Goal: Task Accomplishment & Management: Use online tool/utility

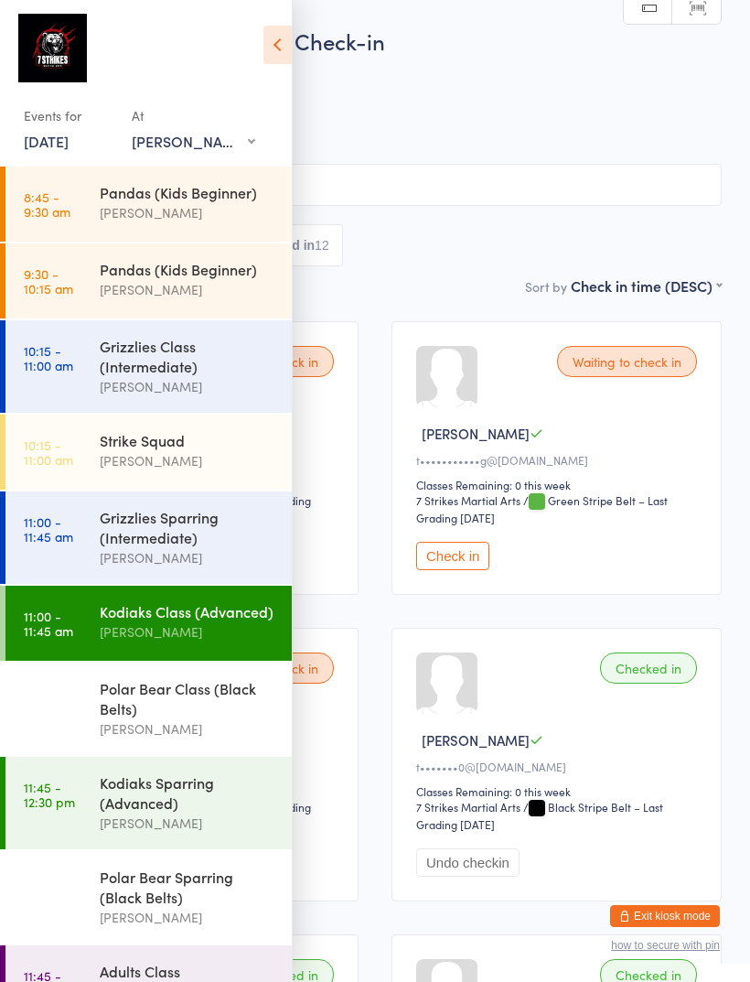
scroll to position [59, 0]
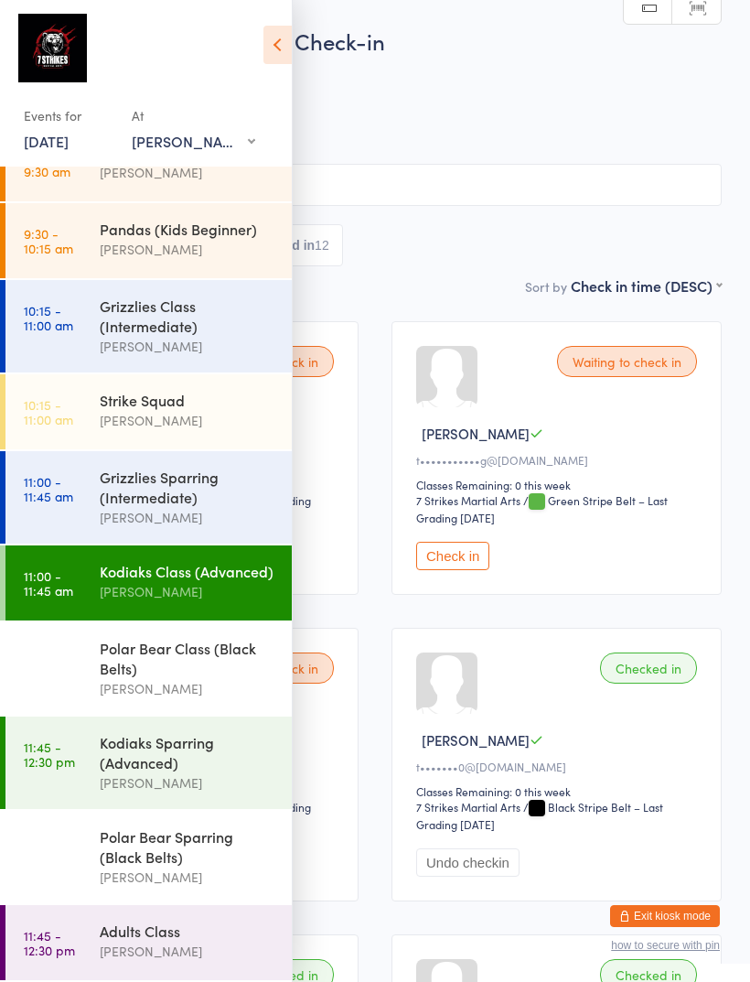
click at [284, 27] on icon at bounding box center [277, 45] width 28 height 38
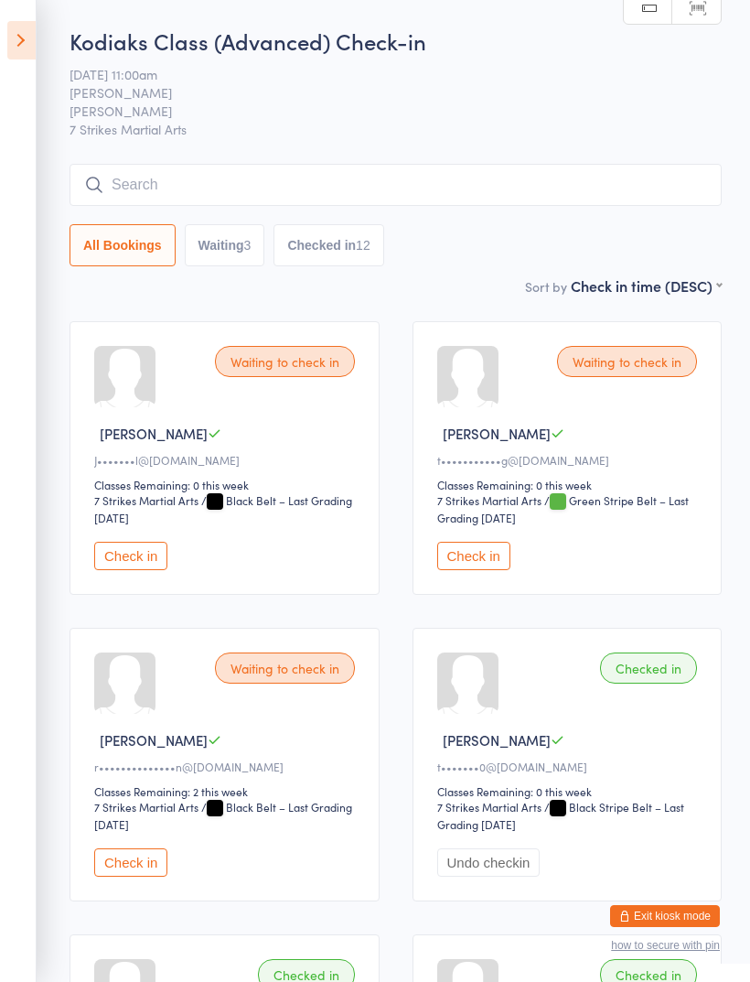
click at [29, 28] on icon at bounding box center [21, 40] width 28 height 38
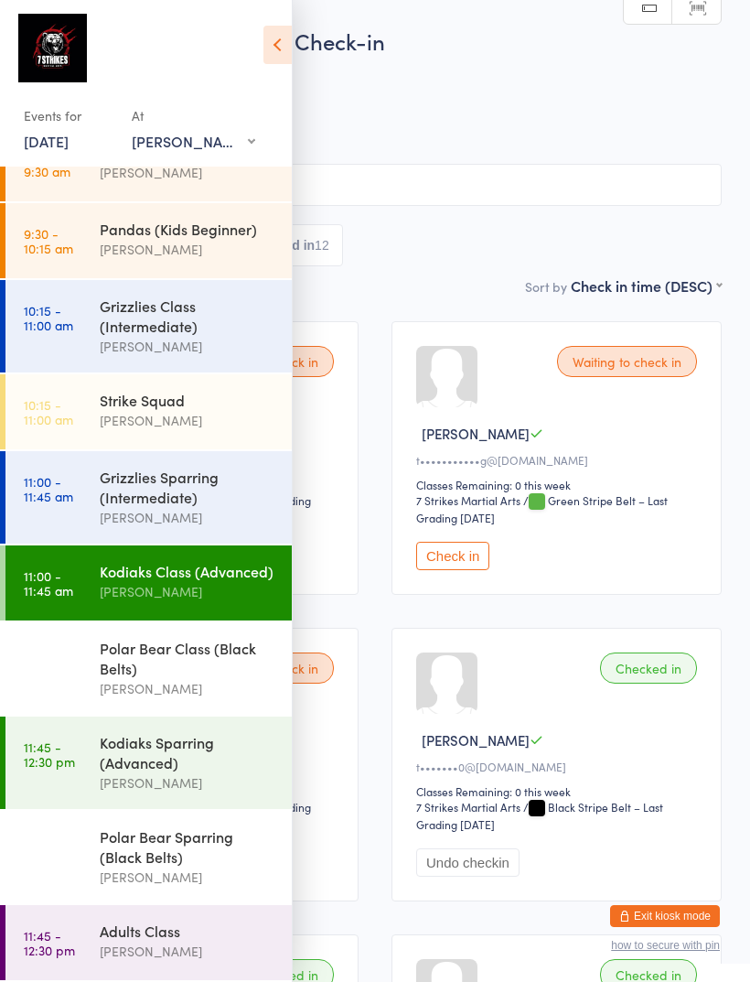
click at [597, 103] on span "[PERSON_NAME]" at bounding box center [360, 111] width 665 height 18
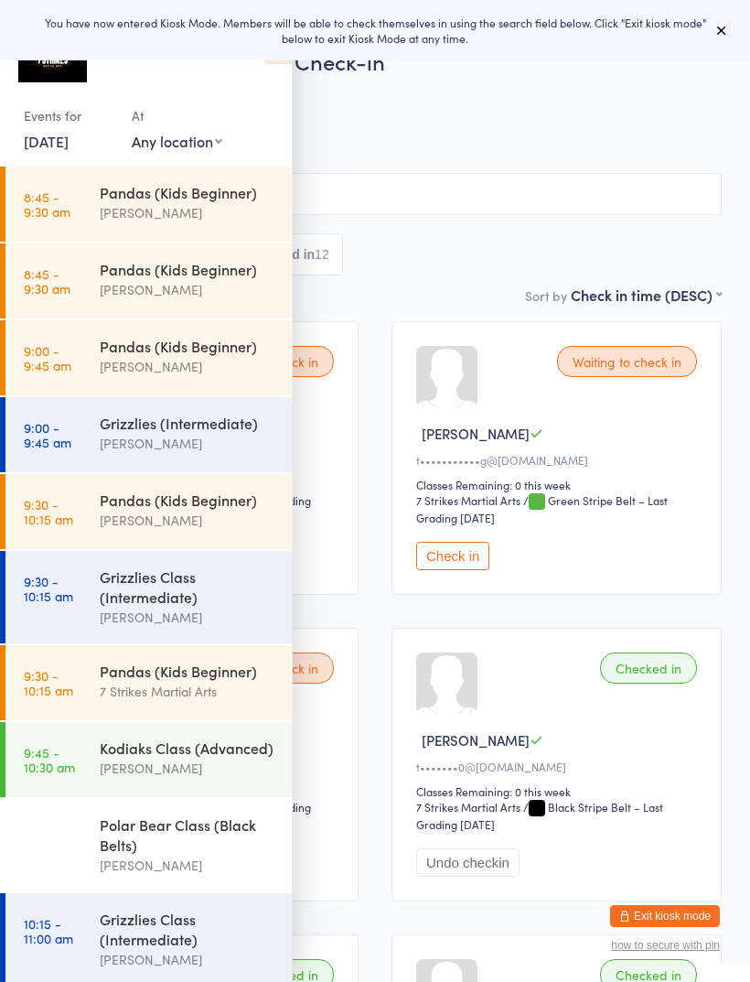
click at [712, 31] on button at bounding box center [722, 30] width 22 height 22
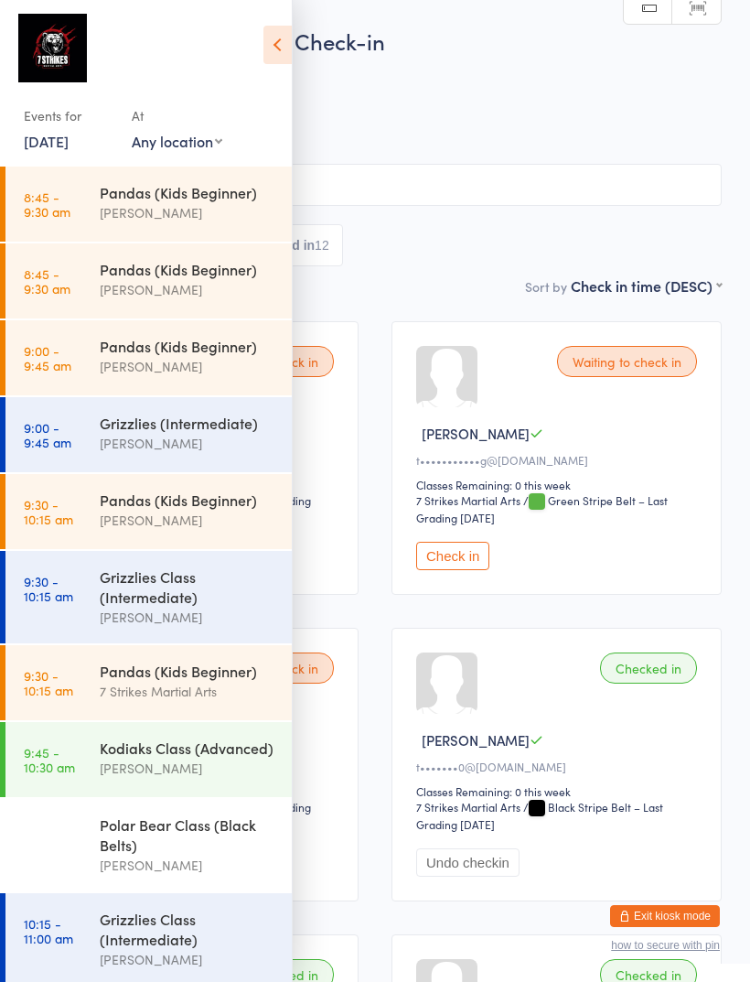
click at [274, 46] on icon at bounding box center [277, 45] width 28 height 38
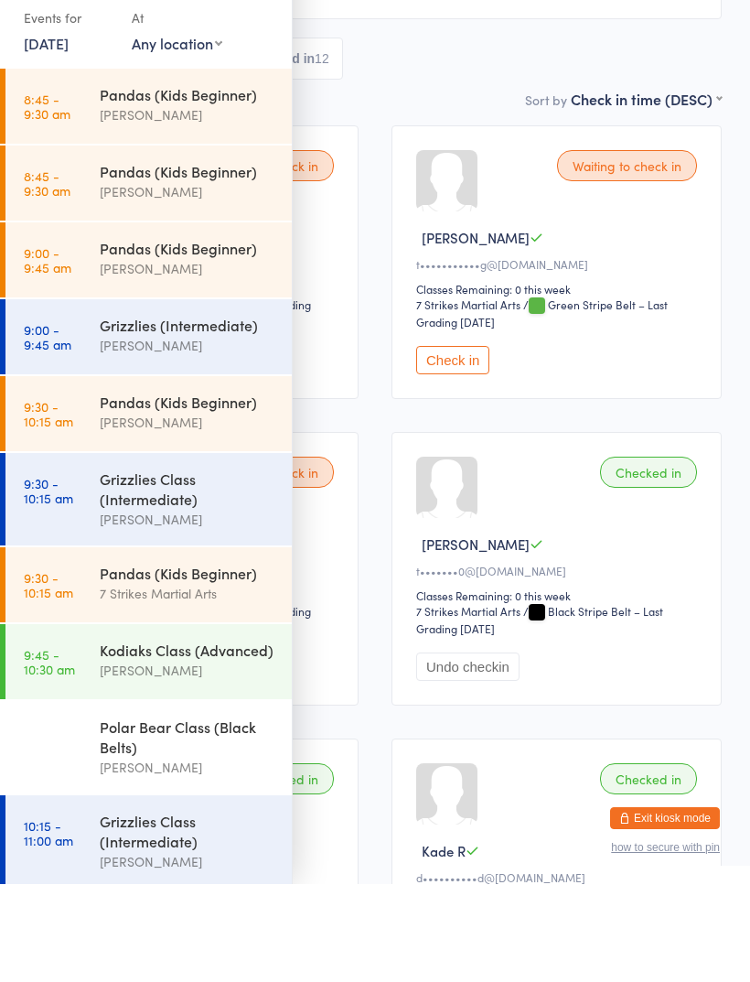
scroll to position [98, 0]
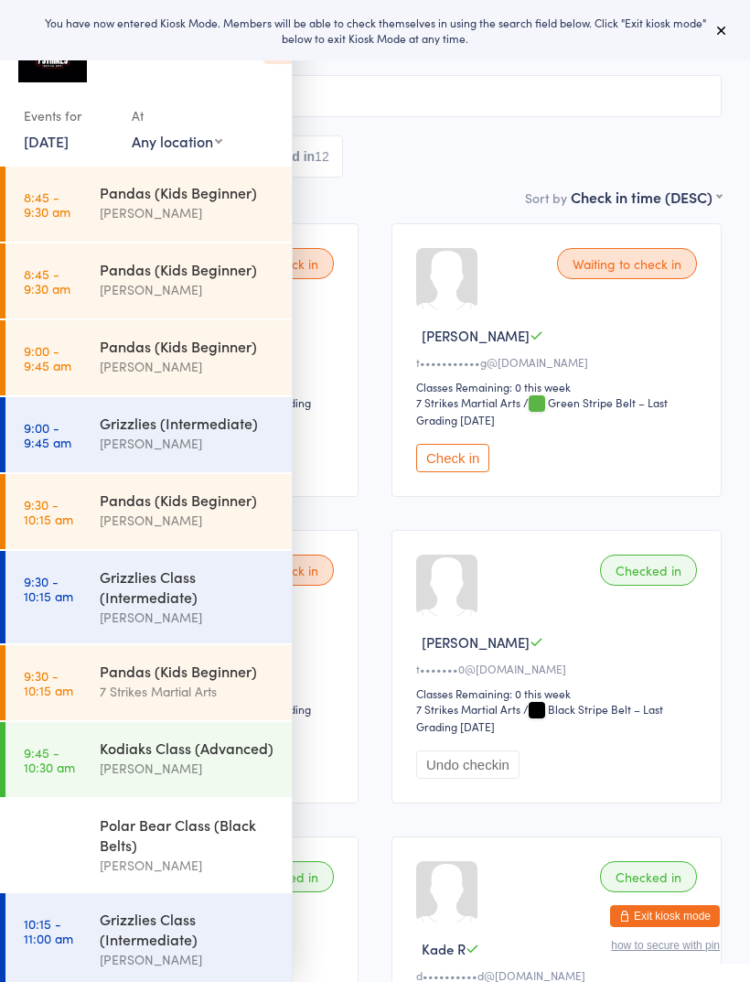
click at [713, 34] on button at bounding box center [722, 30] width 22 height 22
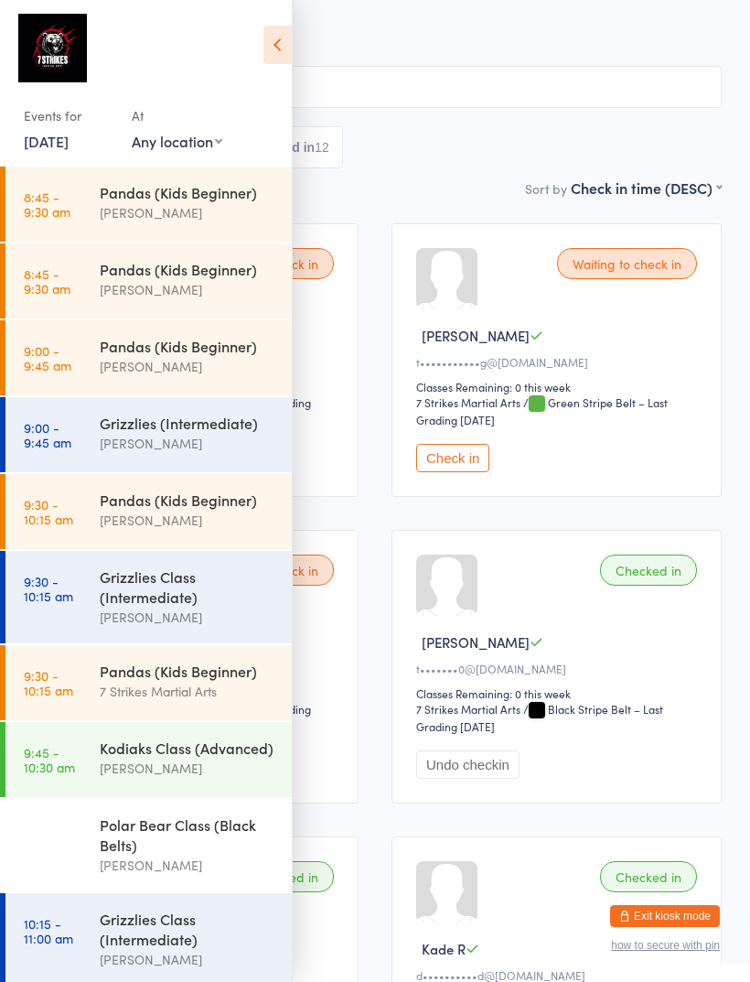
click at [677, 912] on button "Exit kiosk mode" at bounding box center [665, 916] width 110 height 22
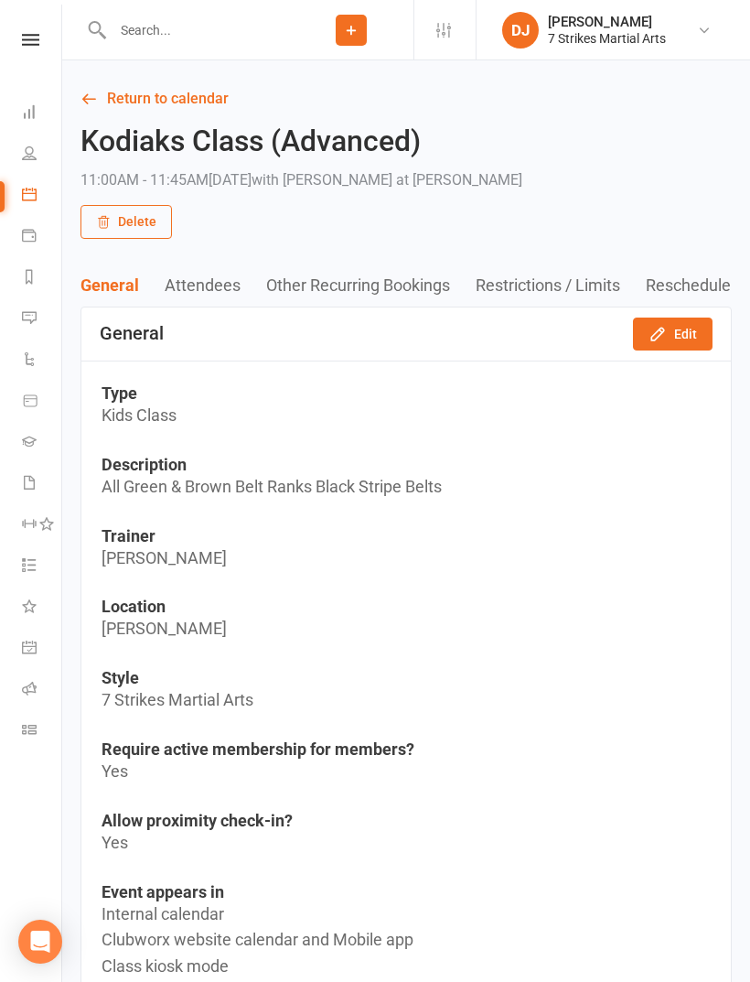
click at [24, 45] on icon at bounding box center [30, 40] width 17 height 12
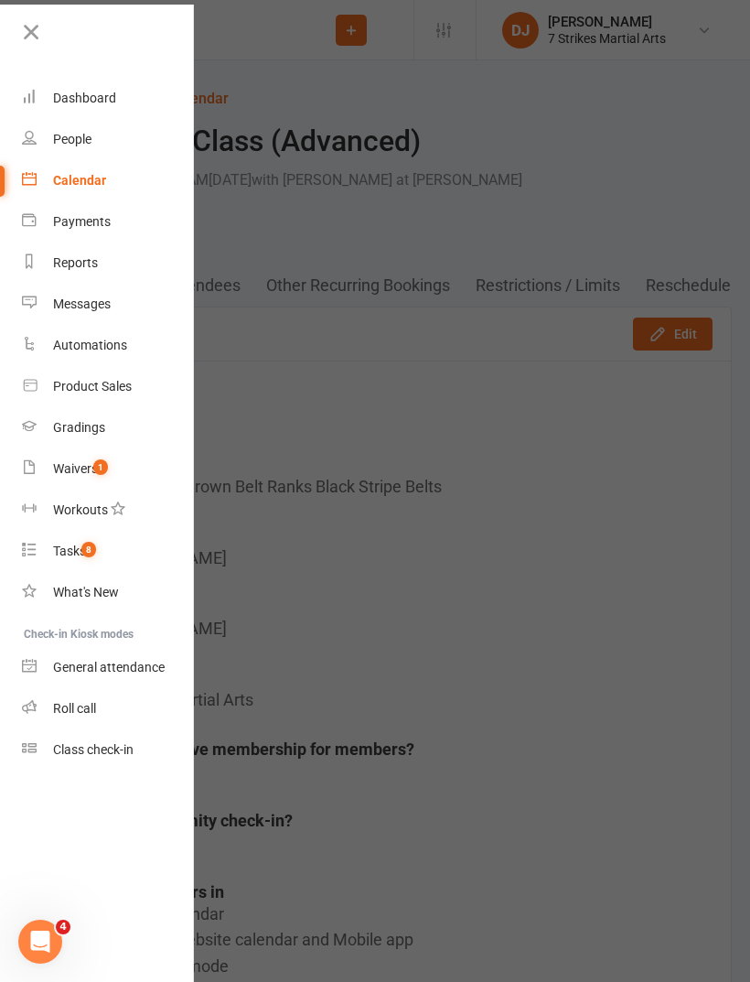
click at [69, 398] on link "Product Sales" at bounding box center [108, 386] width 173 height 41
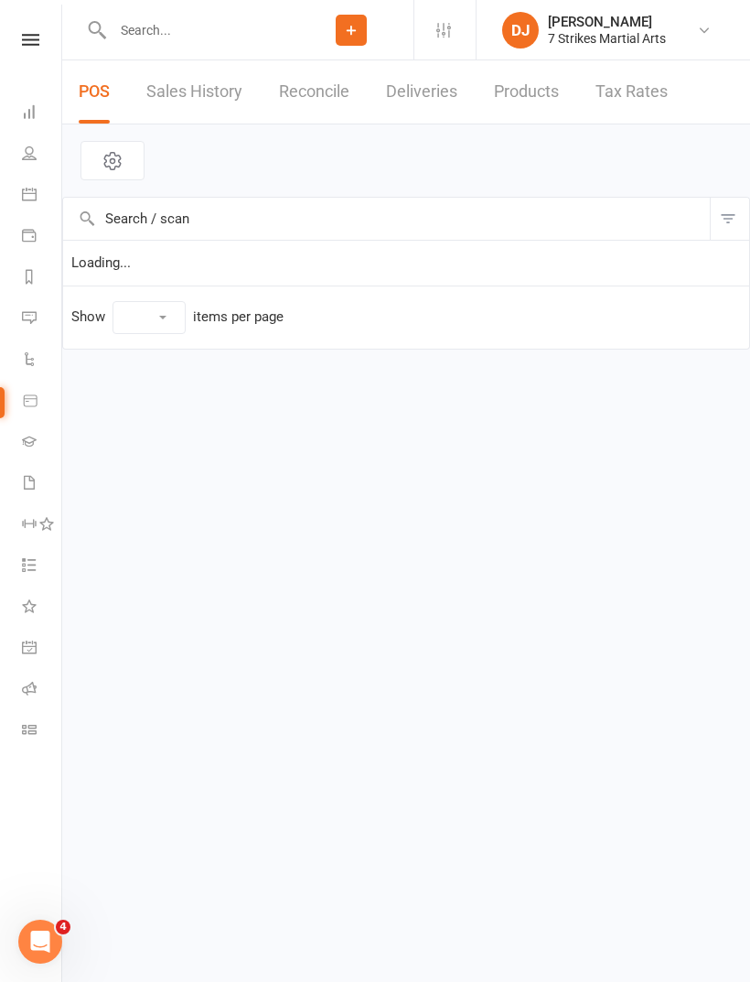
select select "25"
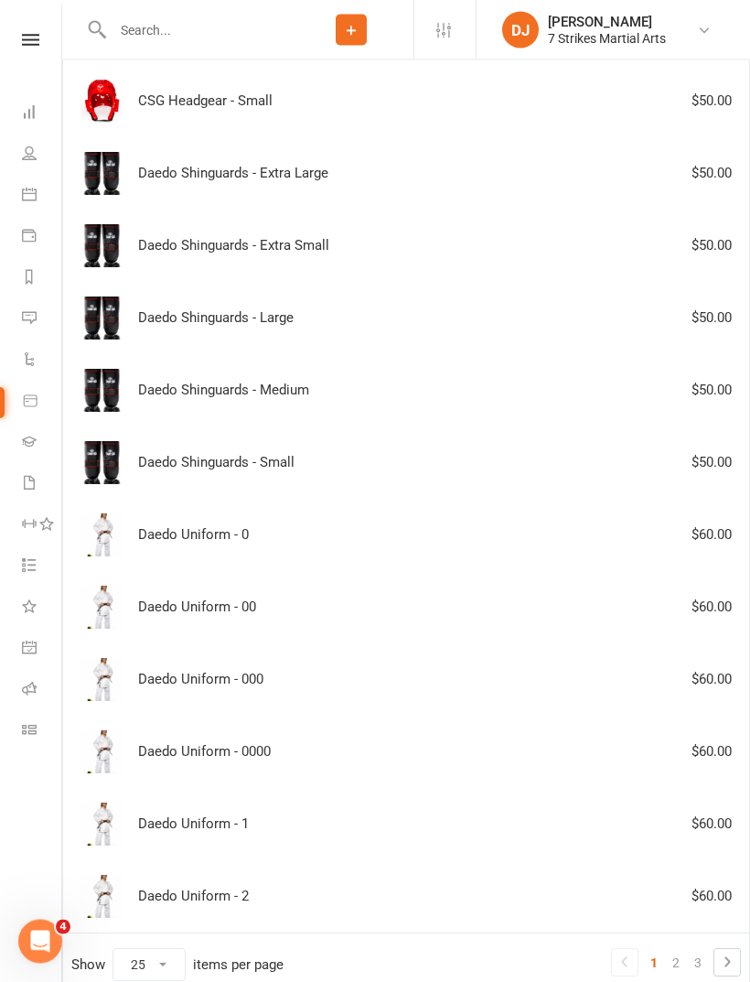
scroll to position [1165, 0]
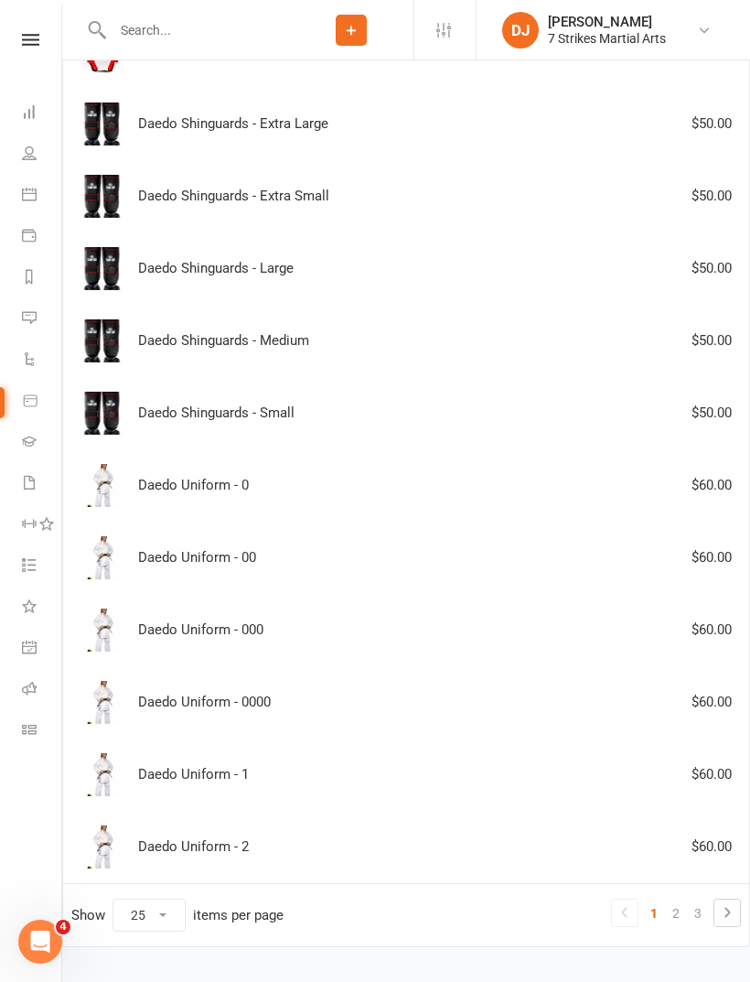
click at [667, 923] on link "2" at bounding box center [676, 913] width 22 height 26
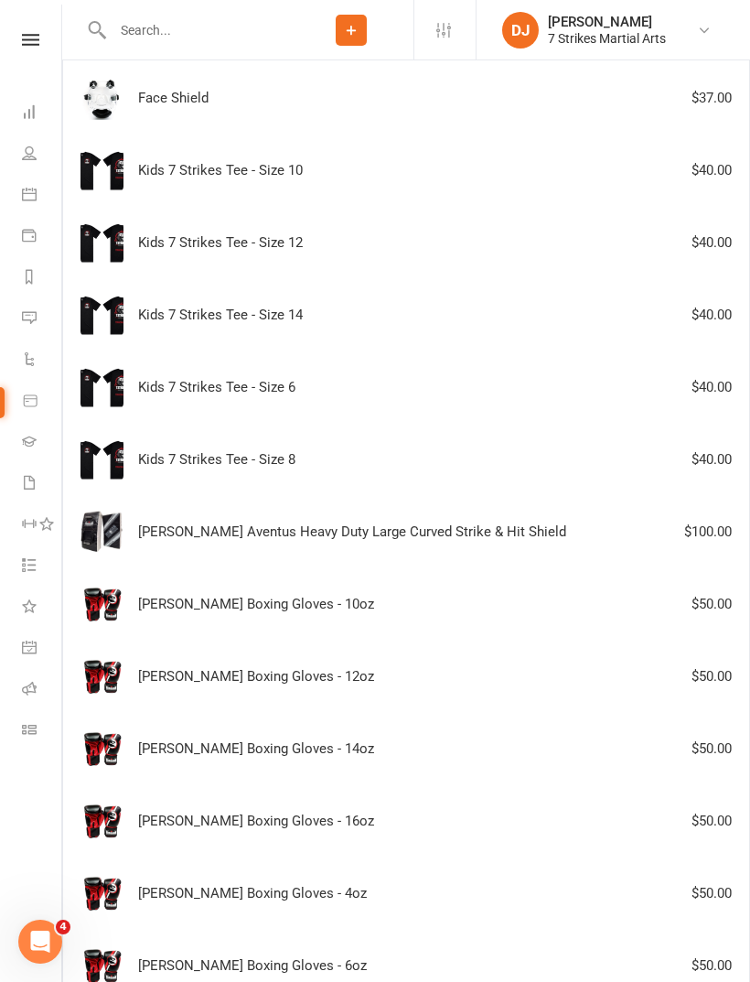
scroll to position [394, 0]
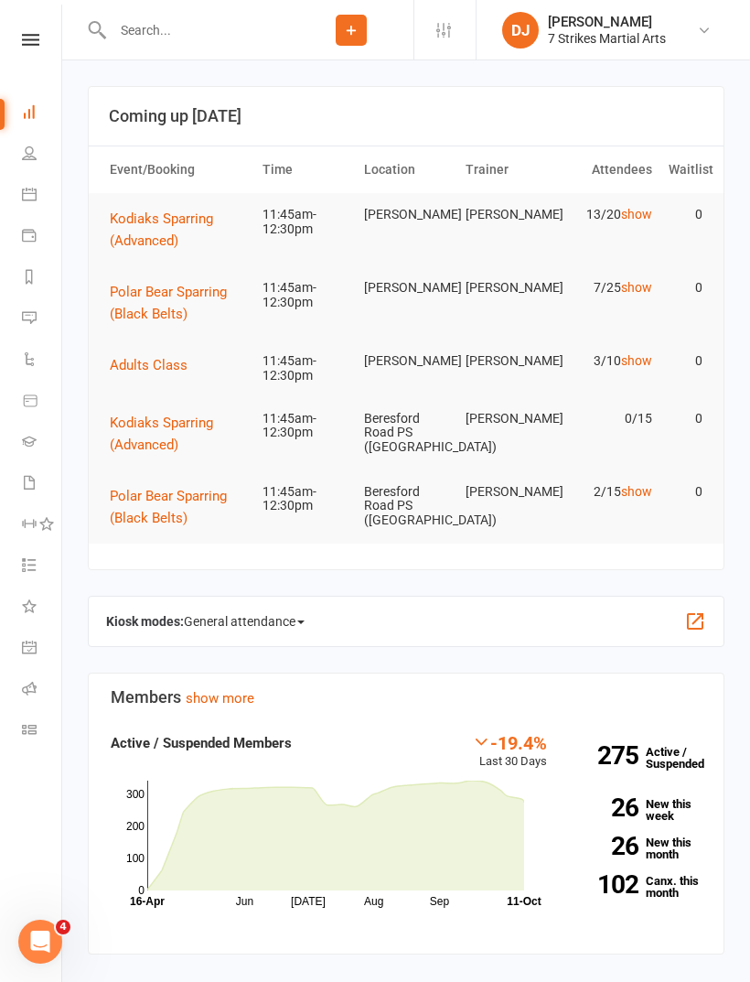
click at [11, 44] on link at bounding box center [30, 40] width 65 height 12
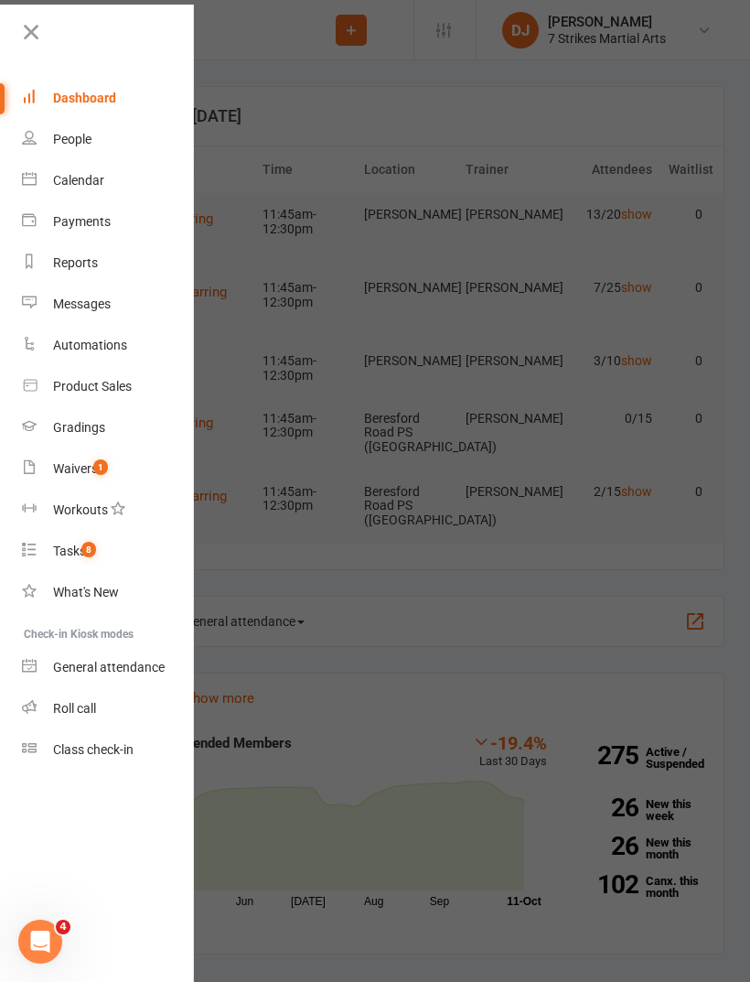
click at [155, 744] on link "Class check-in" at bounding box center [108, 749] width 173 height 41
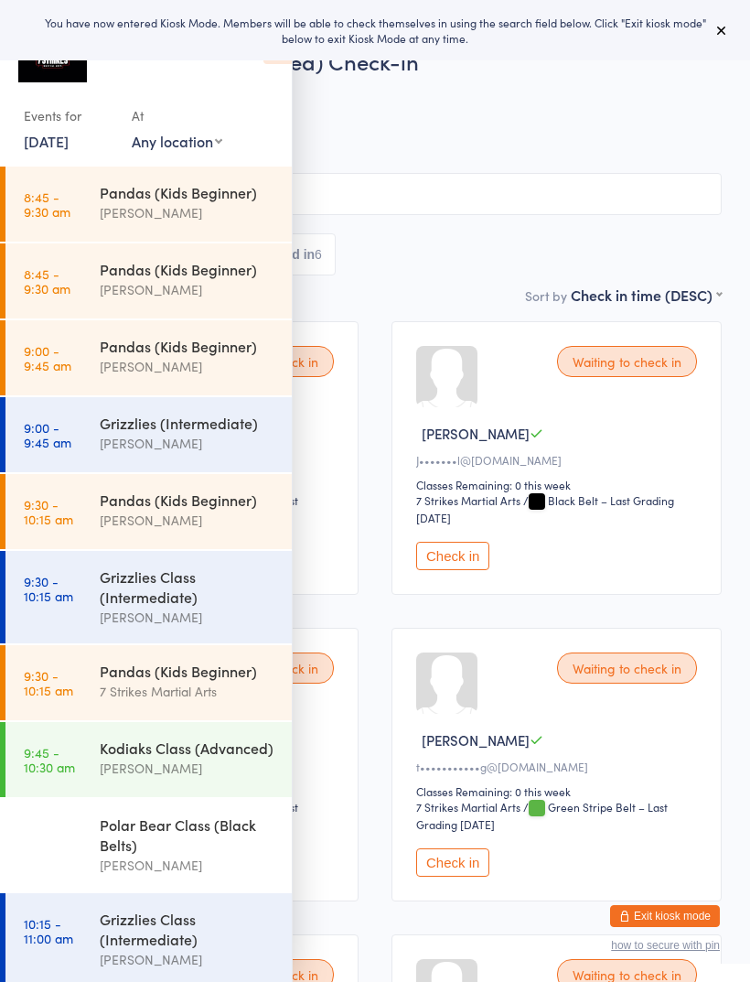
click at [723, 27] on icon at bounding box center [722, 30] width 15 height 15
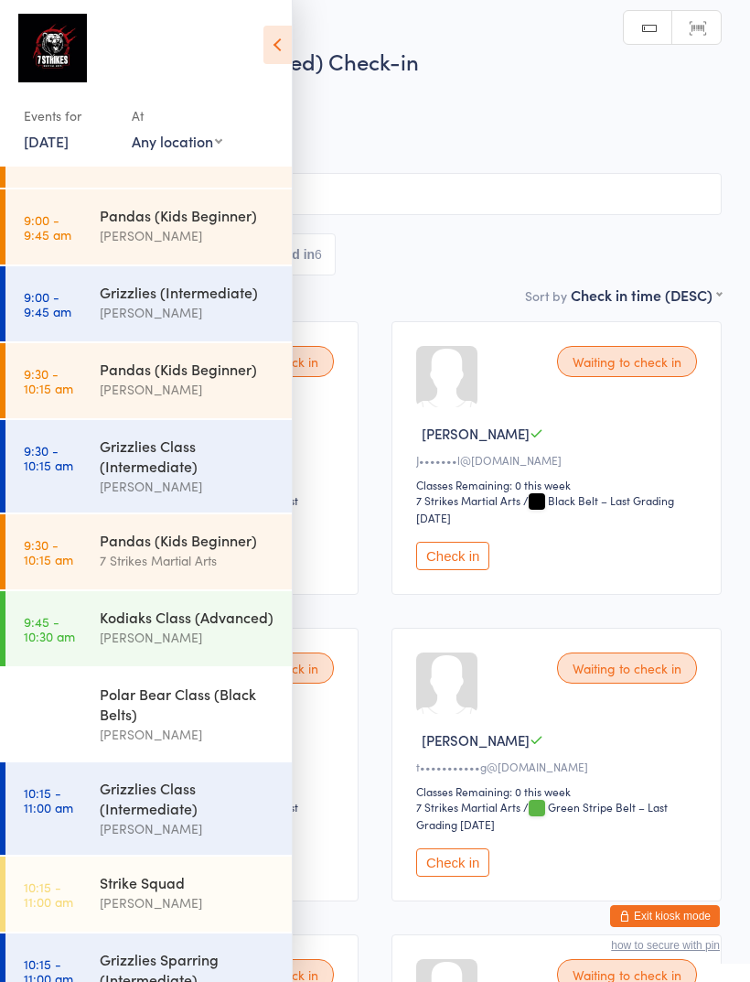
scroll to position [134, 0]
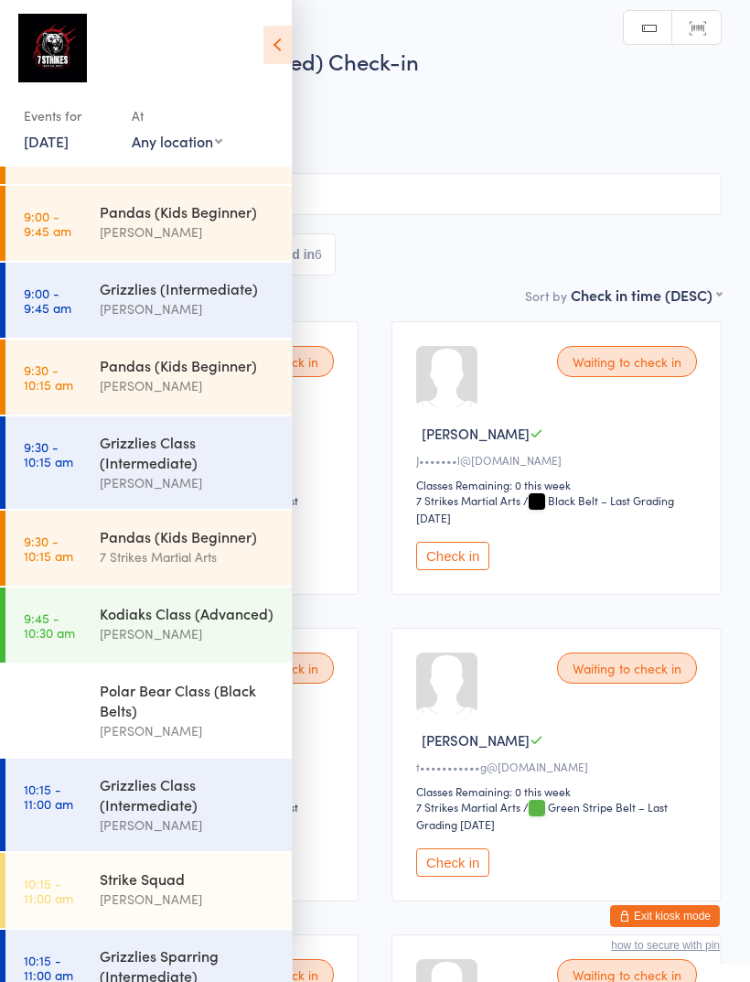
click at [217, 145] on select "Any location Glendenning PS Kings Langley PS Epping Heights PS Metella Road PS …" at bounding box center [177, 141] width 91 height 20
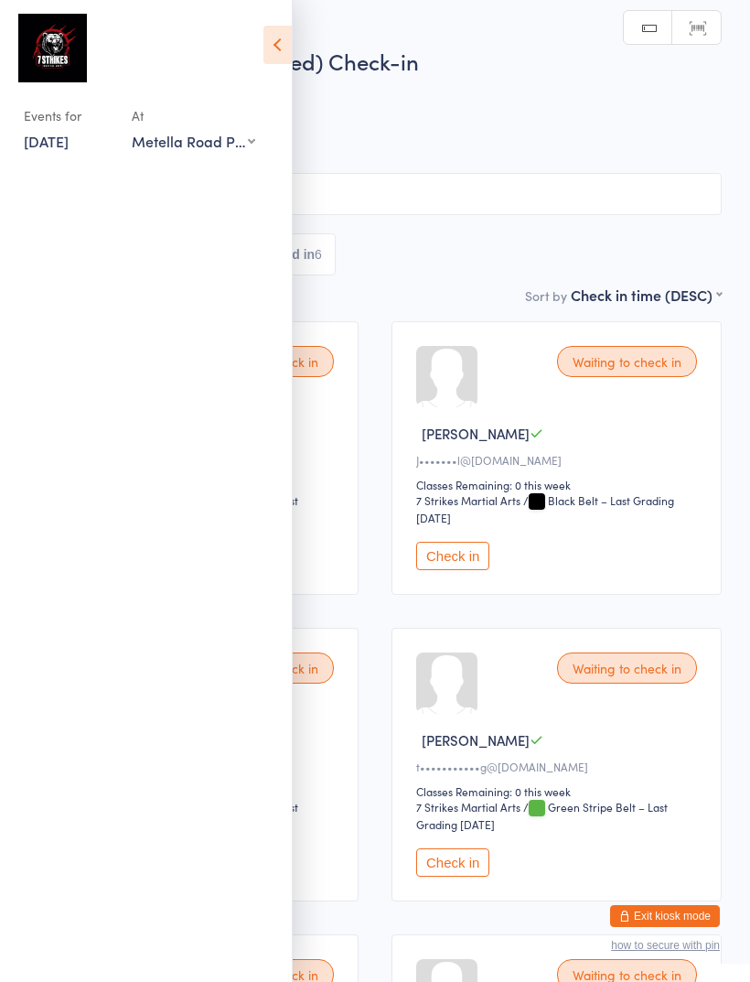
click at [231, 151] on select "Any location Glendenning PS Kings Langley PS Epping Heights PS Metella Road PS …" at bounding box center [194, 141] width 124 height 20
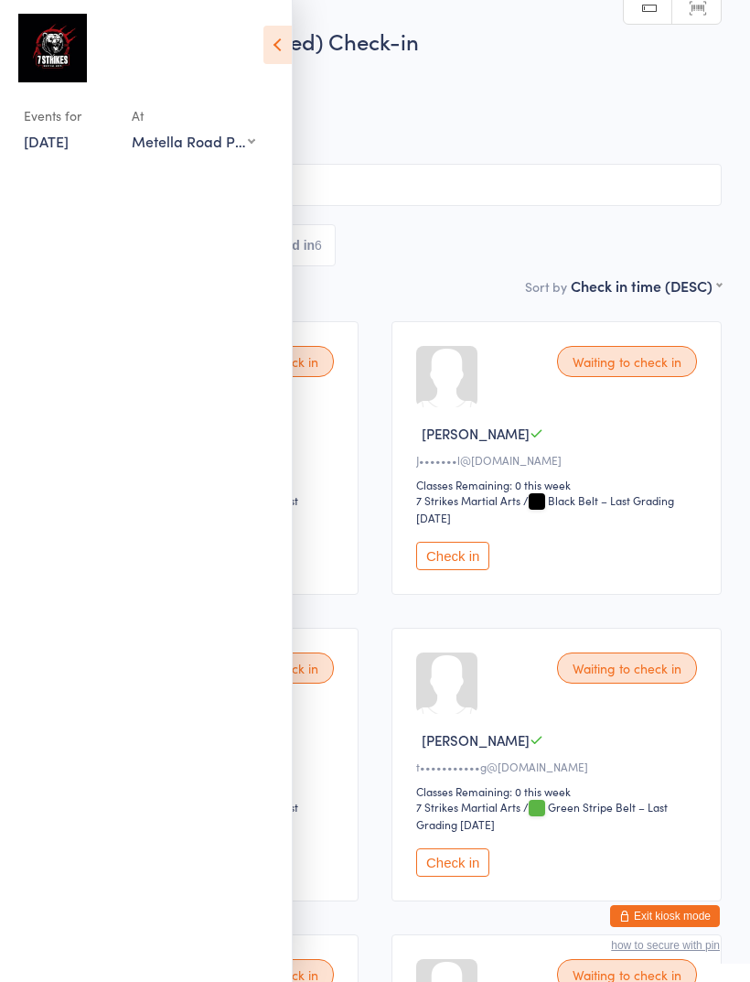
select select "0"
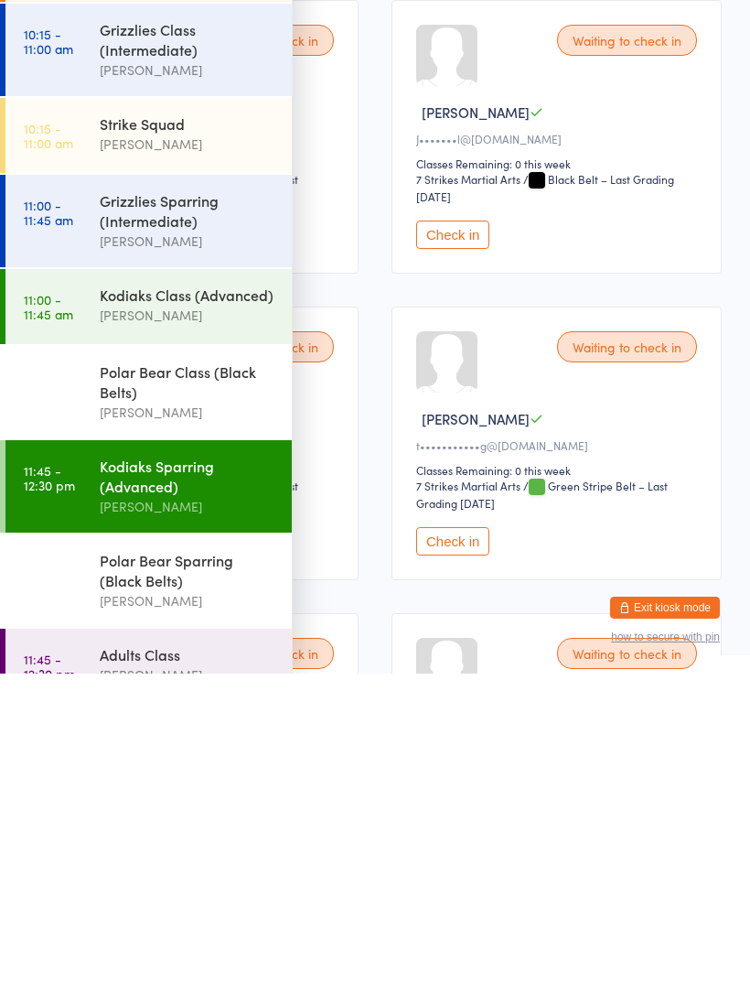
scroll to position [27, 0]
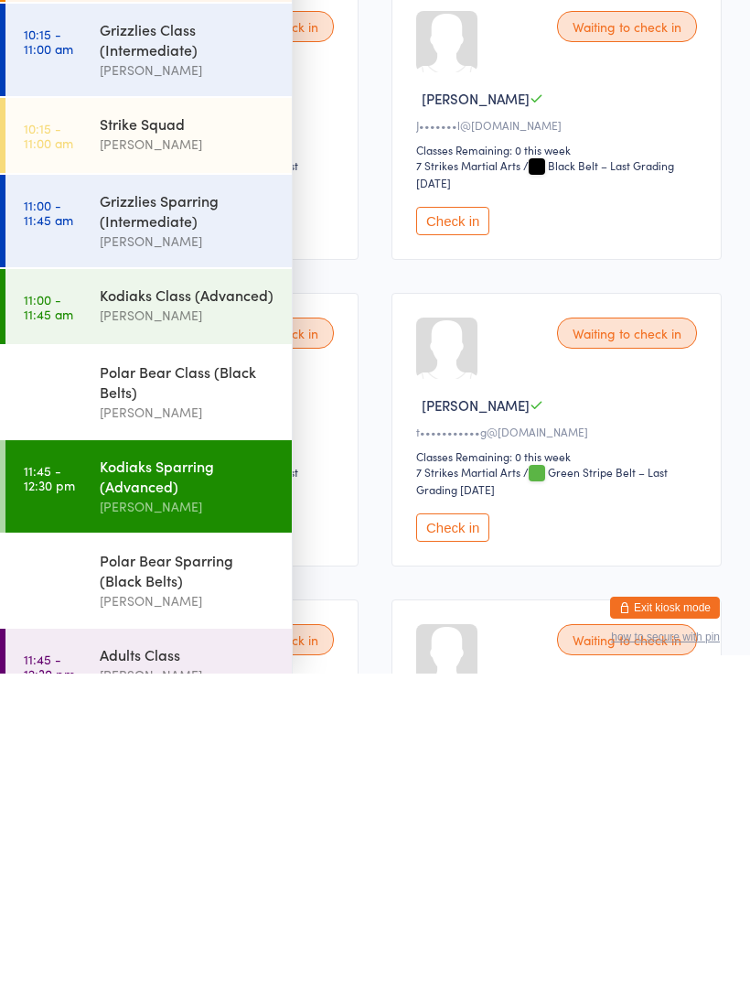
click at [200, 764] on div "Kodiaks Sparring (Advanced)" at bounding box center [188, 784] width 177 height 40
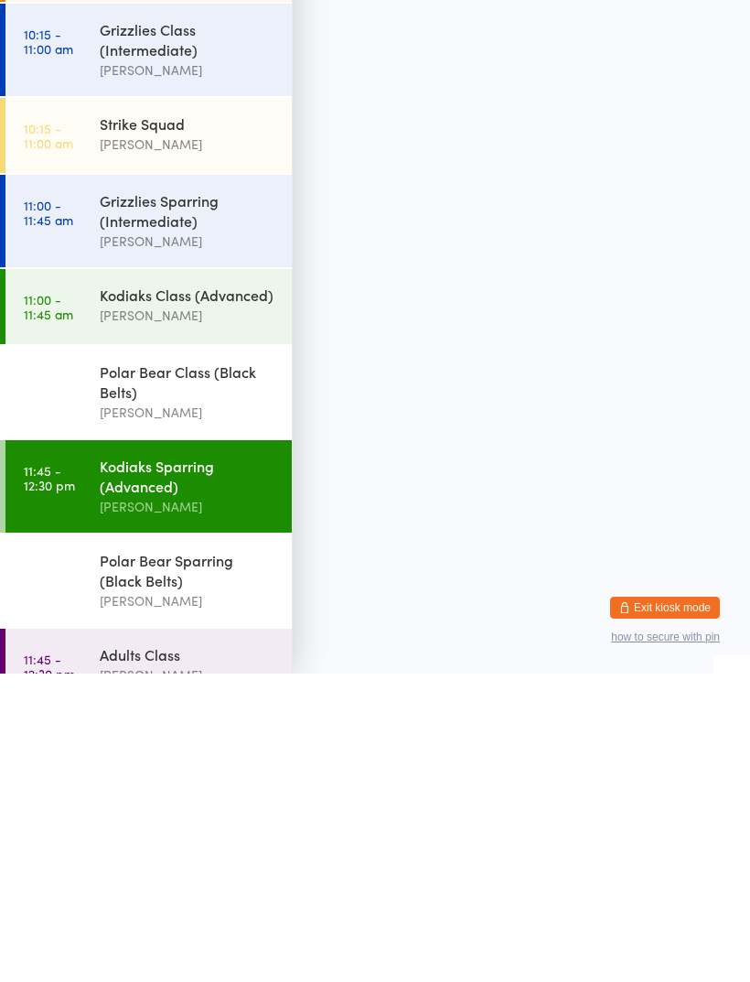
scroll to position [0, 0]
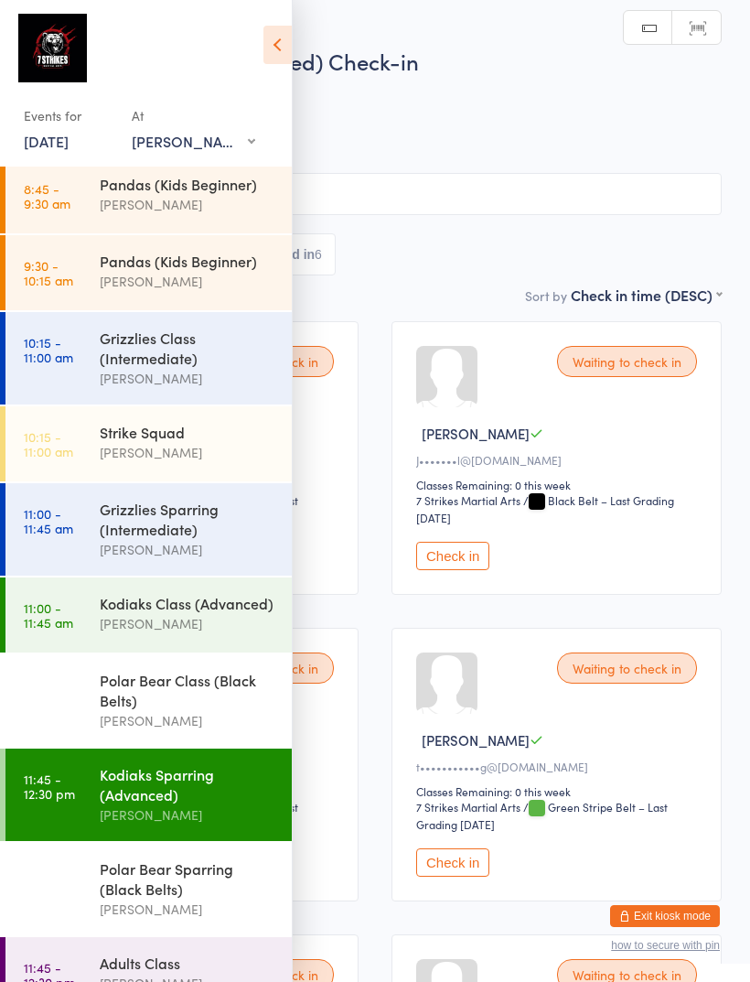
click at [279, 47] on icon at bounding box center [277, 45] width 28 height 38
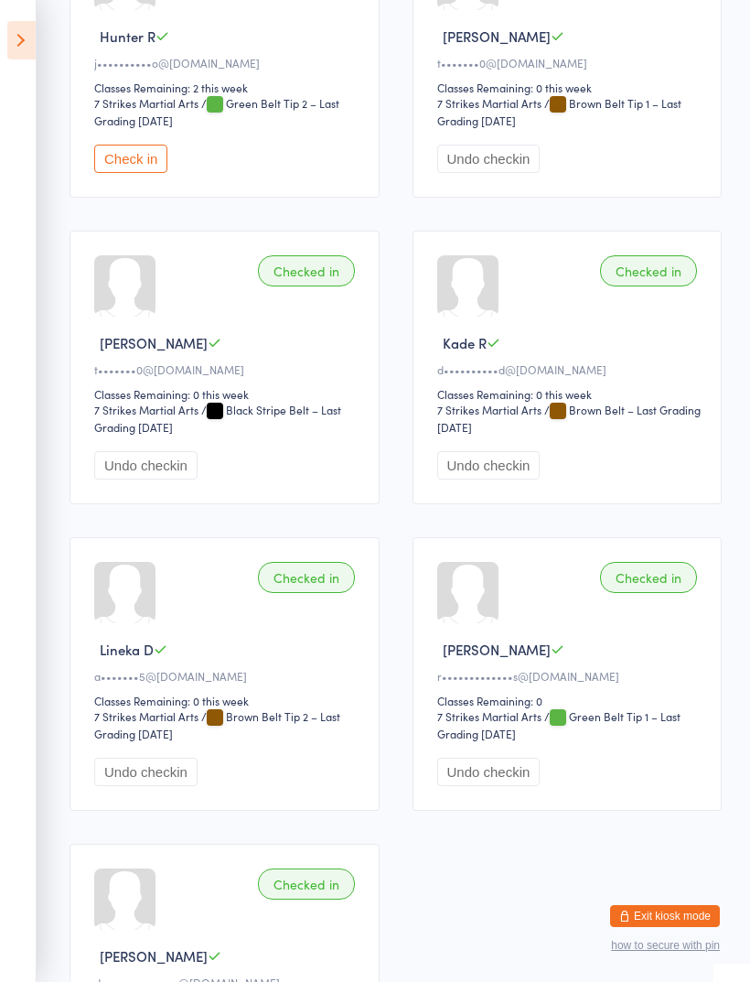
scroll to position [1316, 0]
click at [515, 787] on button "Undo checkin" at bounding box center [488, 772] width 103 height 28
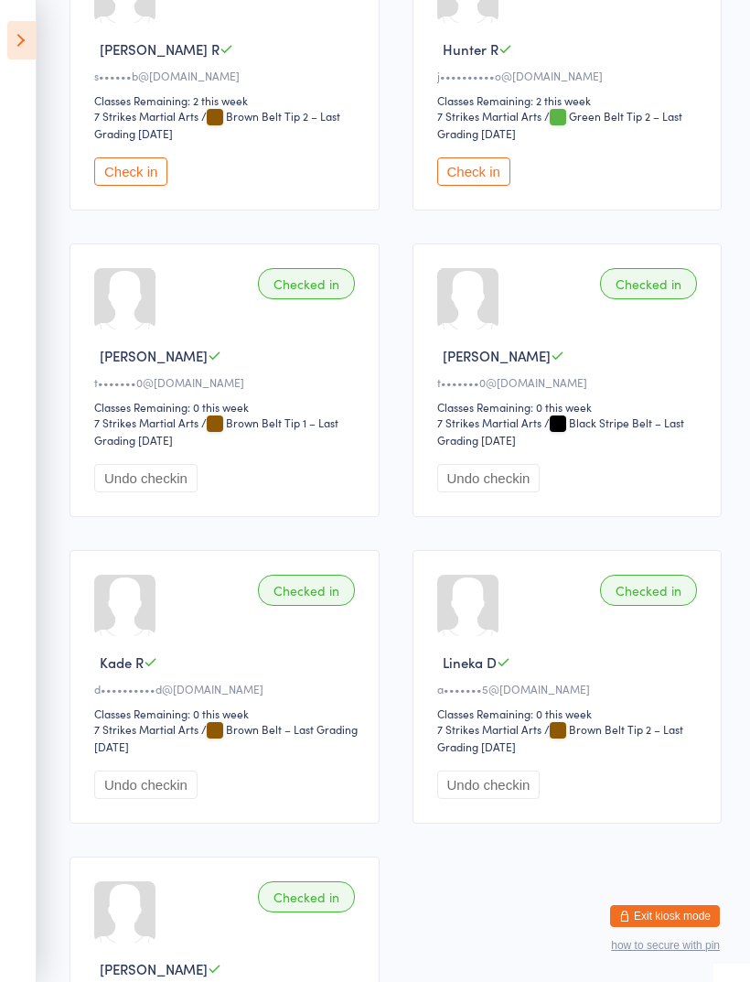
scroll to position [1302, 0]
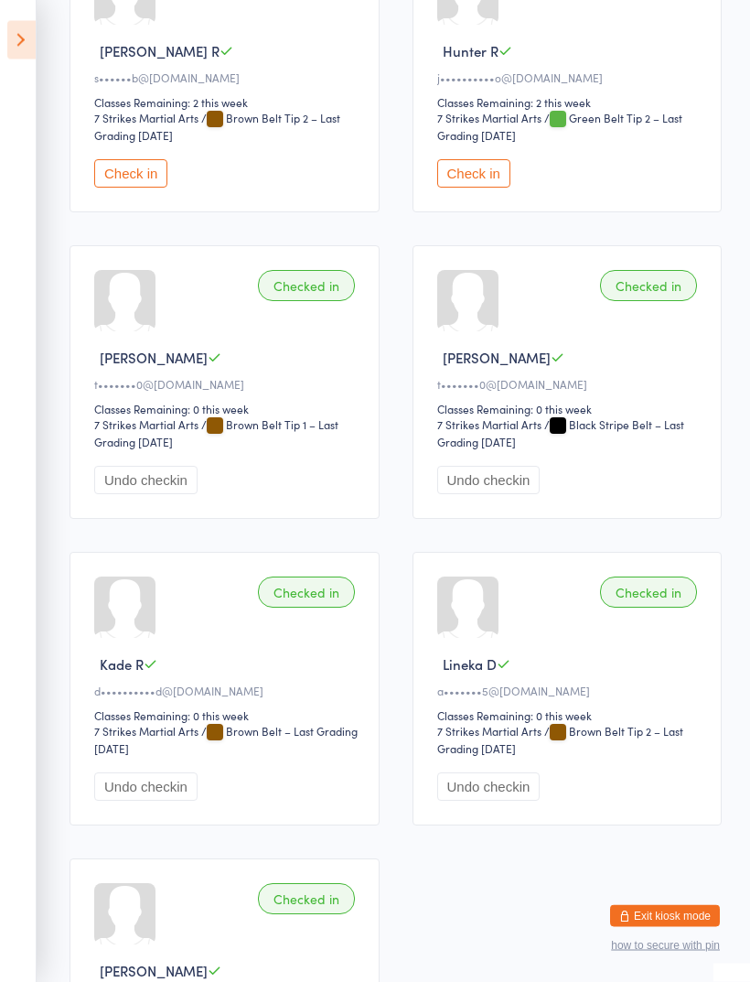
click at [31, 40] on icon at bounding box center [21, 40] width 28 height 38
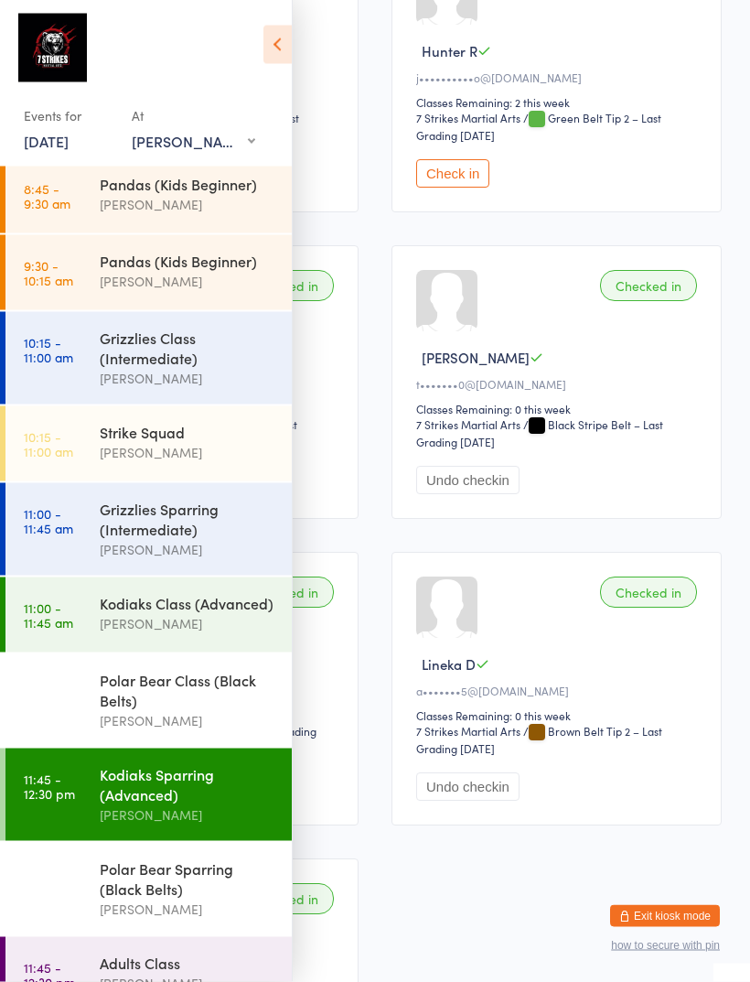
scroll to position [1303, 0]
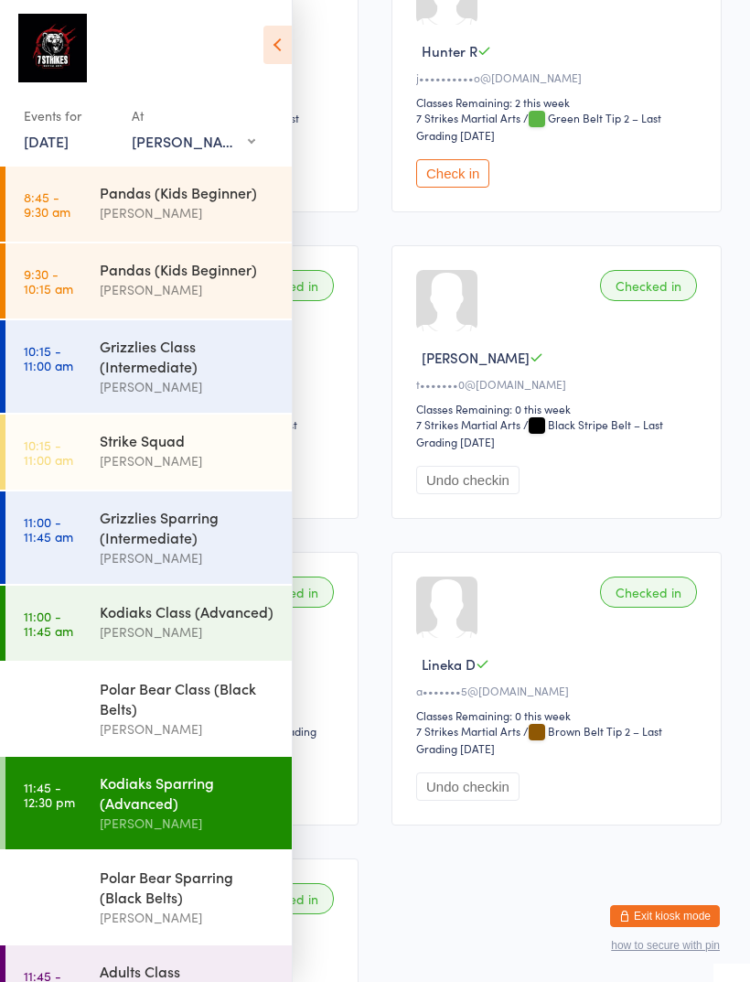
click at [212, 618] on div "Kodiaks Class (Advanced)" at bounding box center [188, 611] width 177 height 20
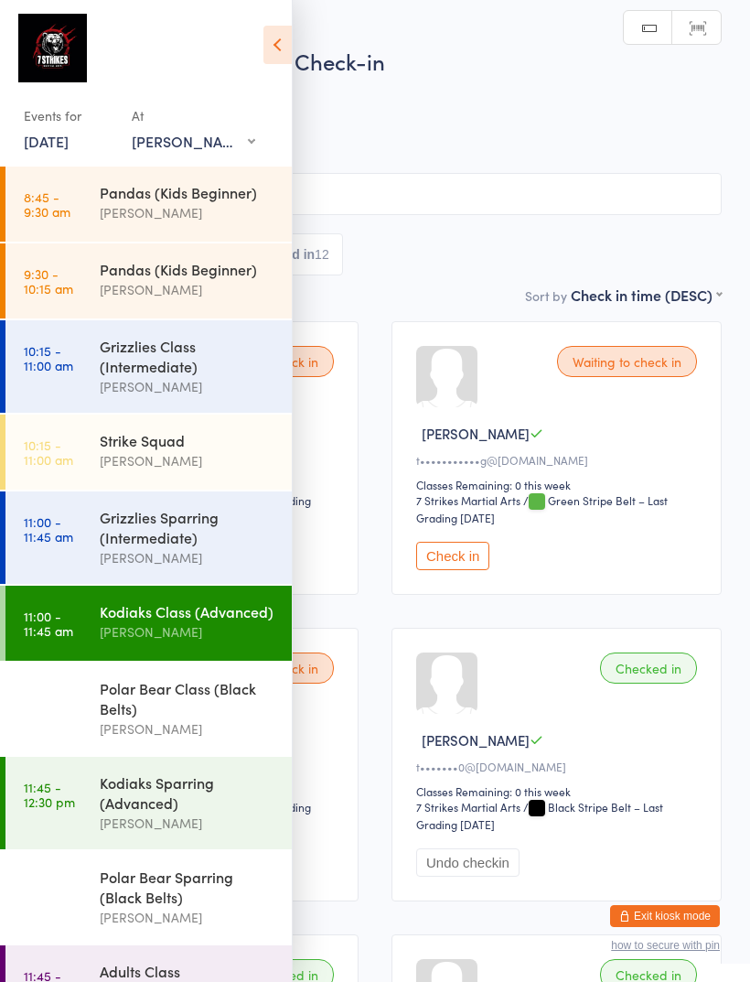
click at [282, 56] on icon at bounding box center [277, 45] width 28 height 38
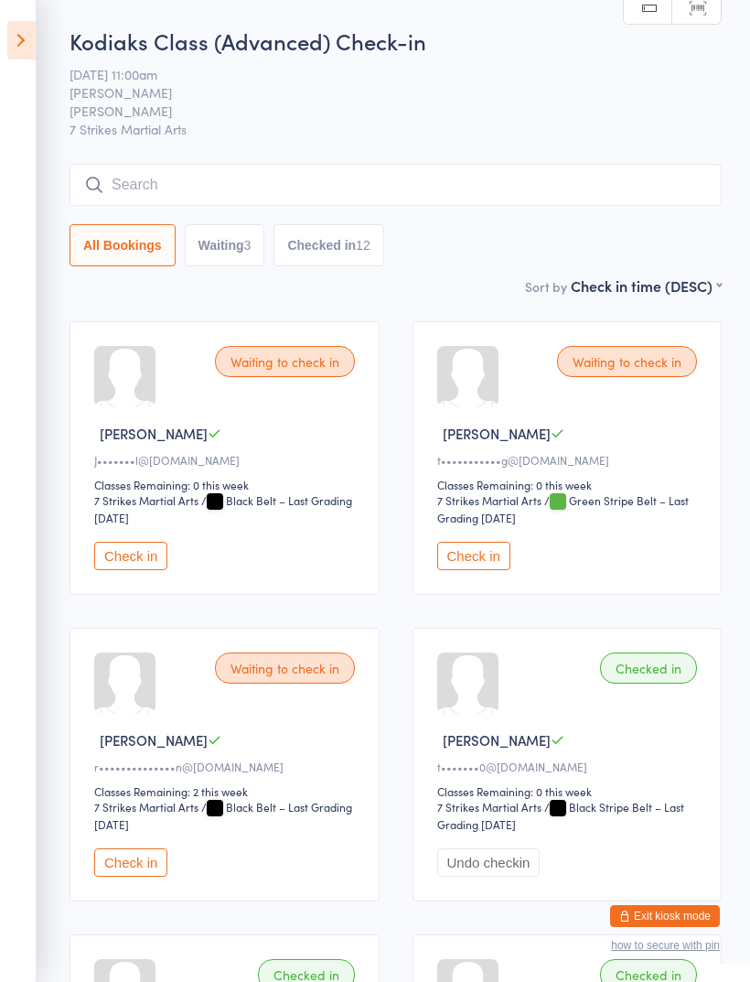
click at [35, 31] on icon at bounding box center [21, 40] width 28 height 38
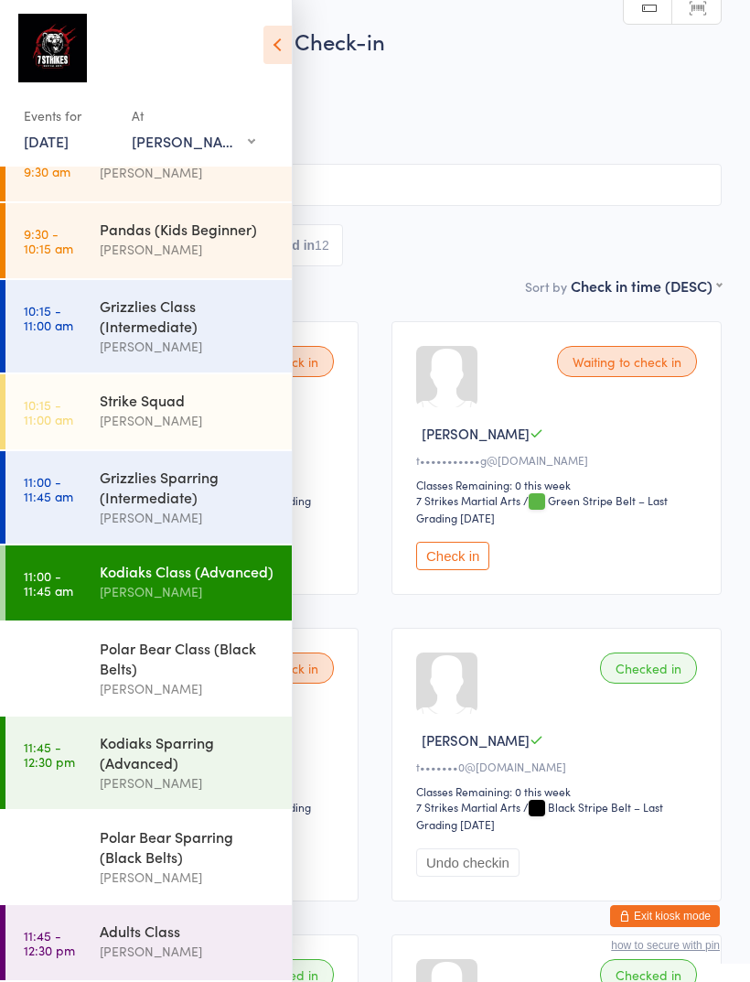
scroll to position [59, 0]
click at [202, 852] on div "Polar Bear Sparring (Black Belts)" at bounding box center [188, 846] width 177 height 40
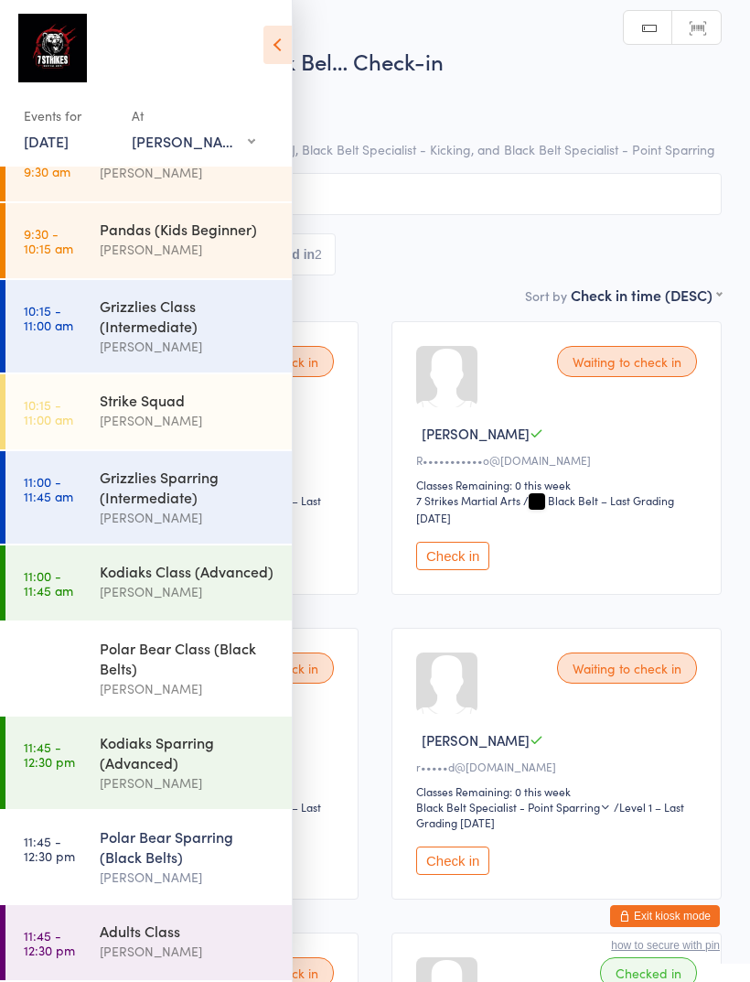
click at [279, 49] on icon at bounding box center [277, 45] width 28 height 38
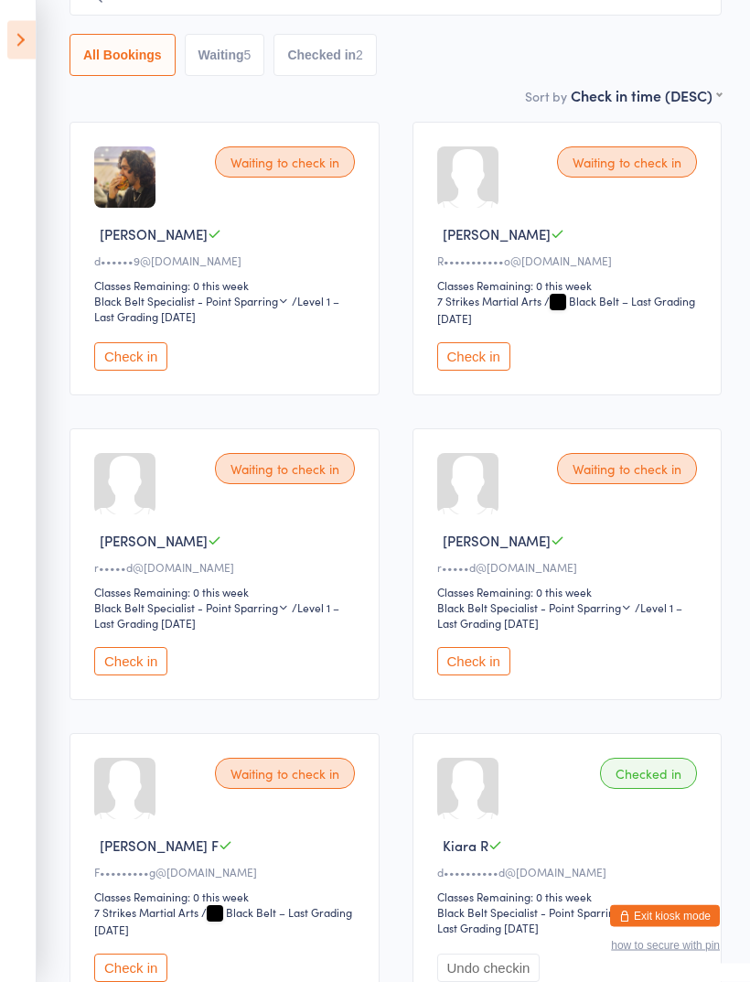
scroll to position [218, 0]
click at [134, 354] on button "Check in" at bounding box center [130, 356] width 73 height 28
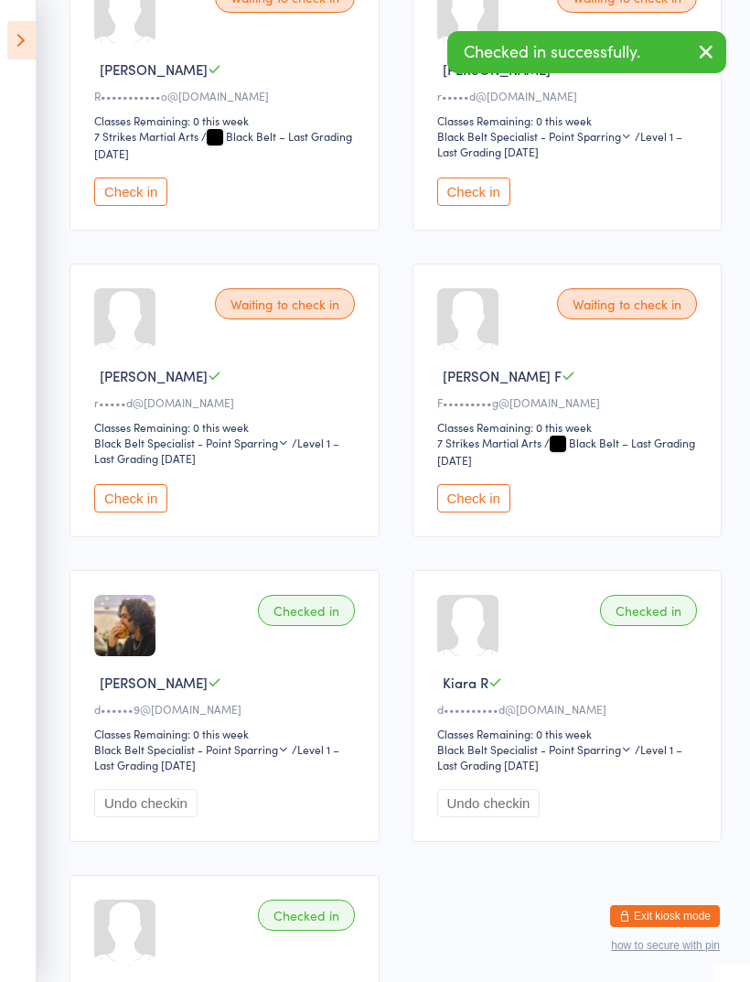
scroll to position [474, 0]
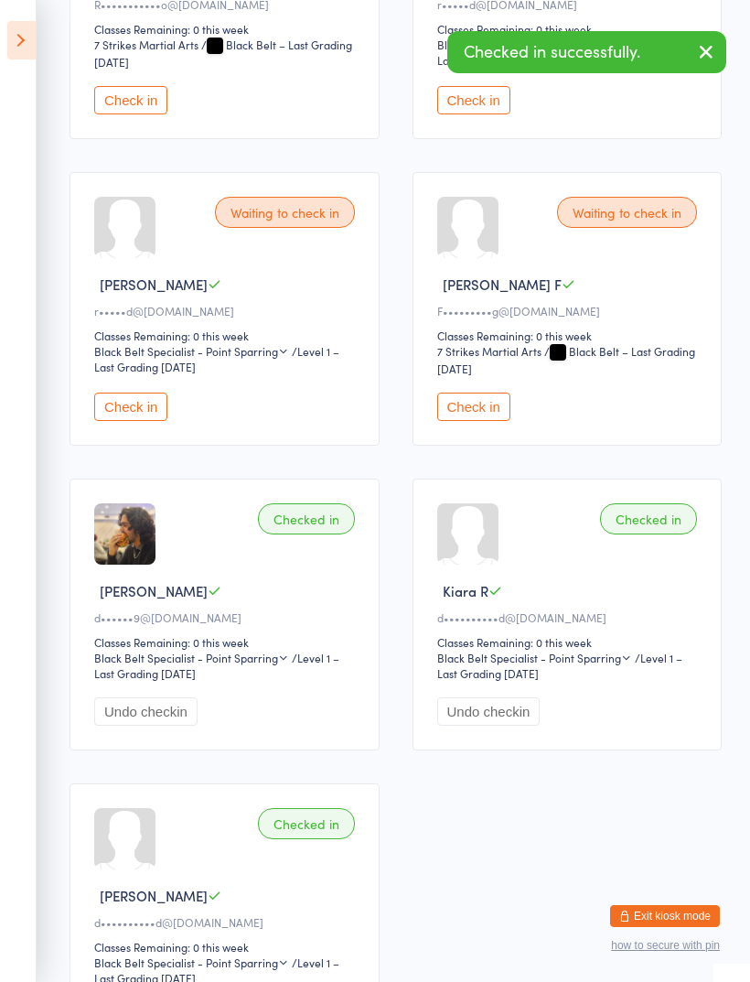
click at [493, 421] on button "Check in" at bounding box center [473, 406] width 73 height 28
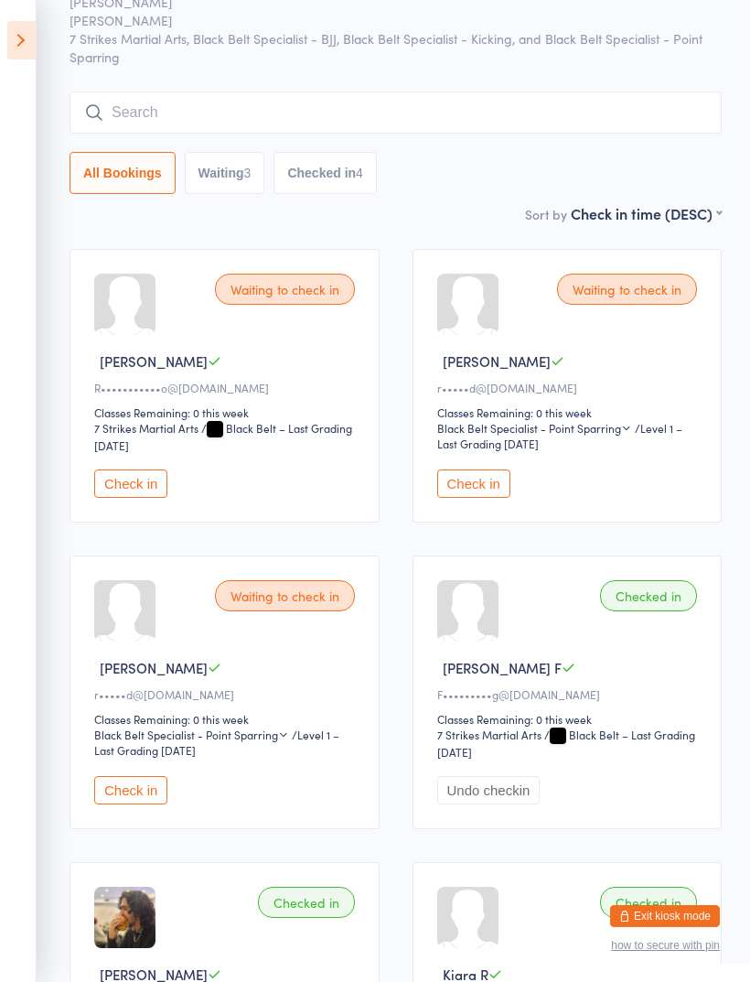
scroll to position [0, 0]
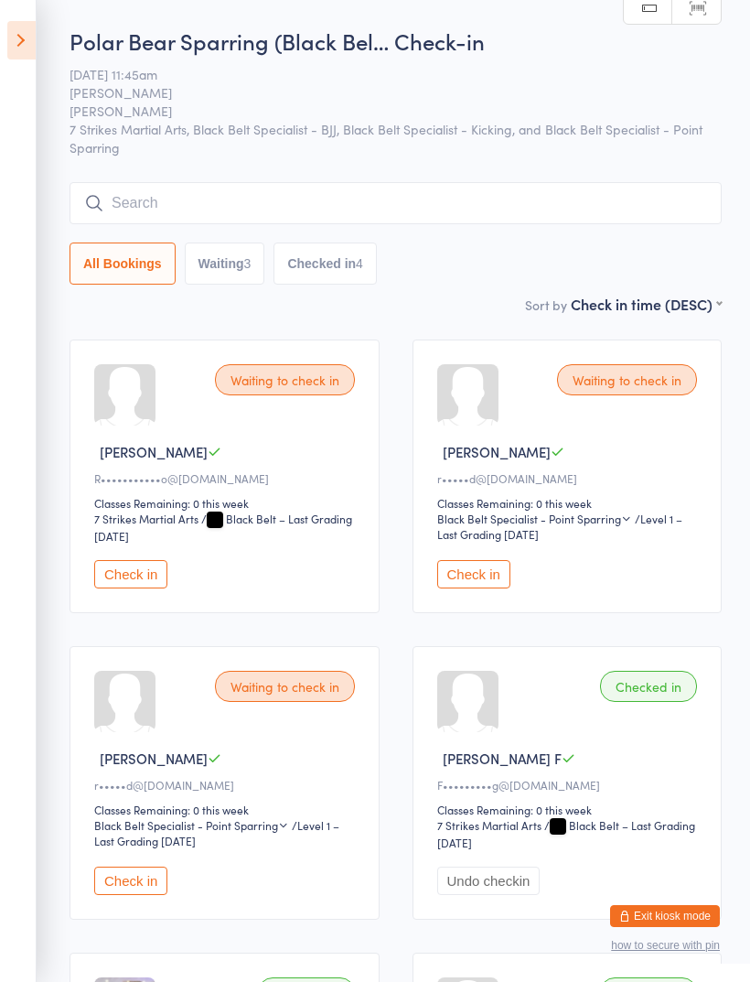
click at [399, 178] on div "Polar Bear Sparring (Black Bel… Check-in 11 Oct 11:45am Daniel Jancek Glendenni…" at bounding box center [396, 160] width 652 height 268
click at [446, 190] on input "search" at bounding box center [396, 203] width 652 height 42
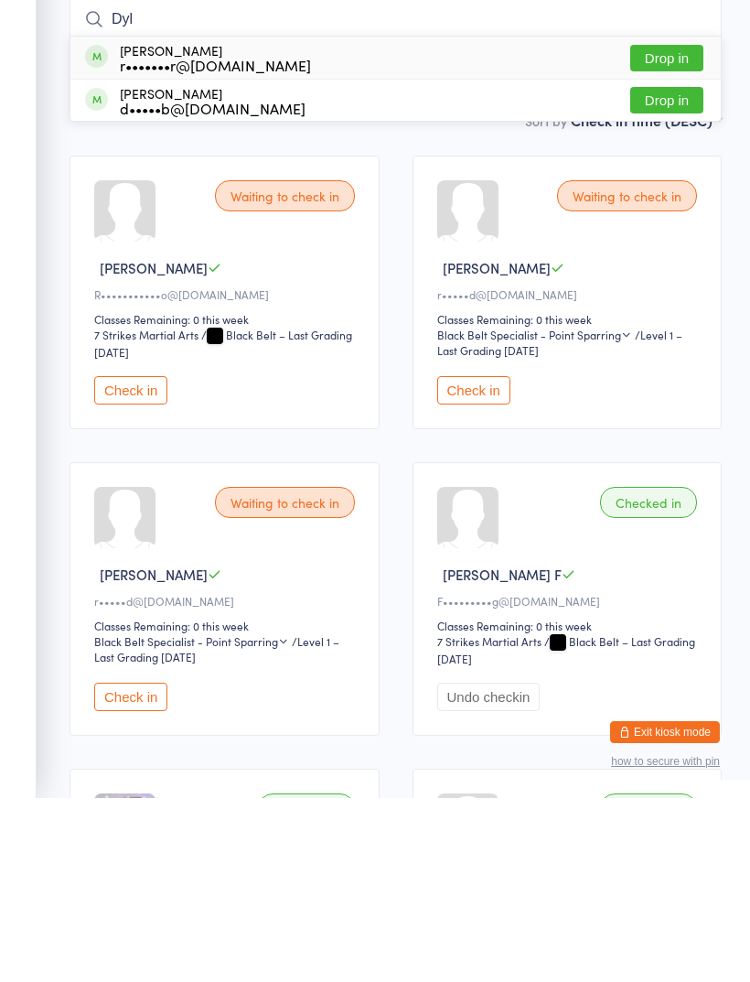
type input "Dyl"
click at [669, 271] on button "Drop in" at bounding box center [666, 284] width 73 height 27
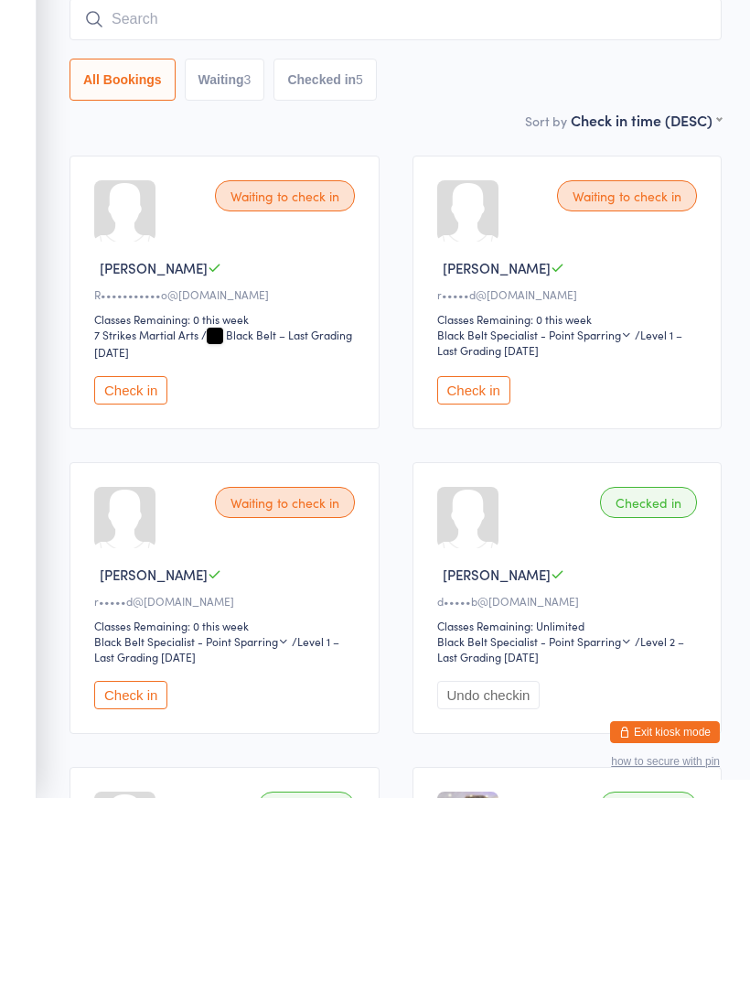
click at [339, 182] on input "search" at bounding box center [396, 203] width 652 height 42
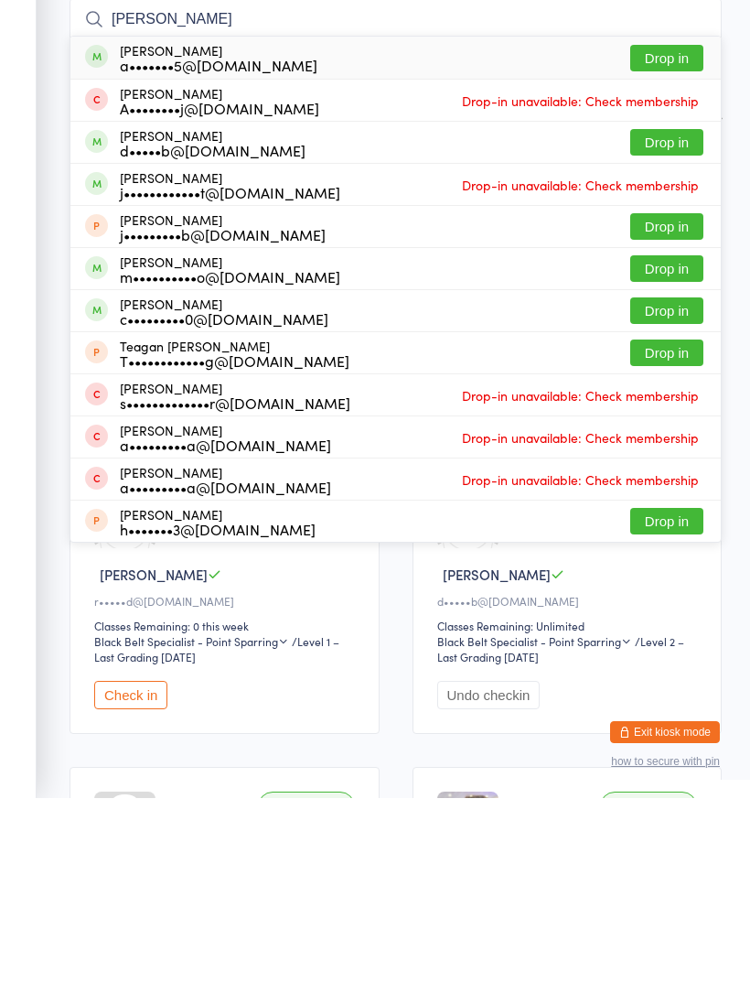
type input "Harr"
click at [682, 313] on button "Drop in" at bounding box center [666, 326] width 73 height 27
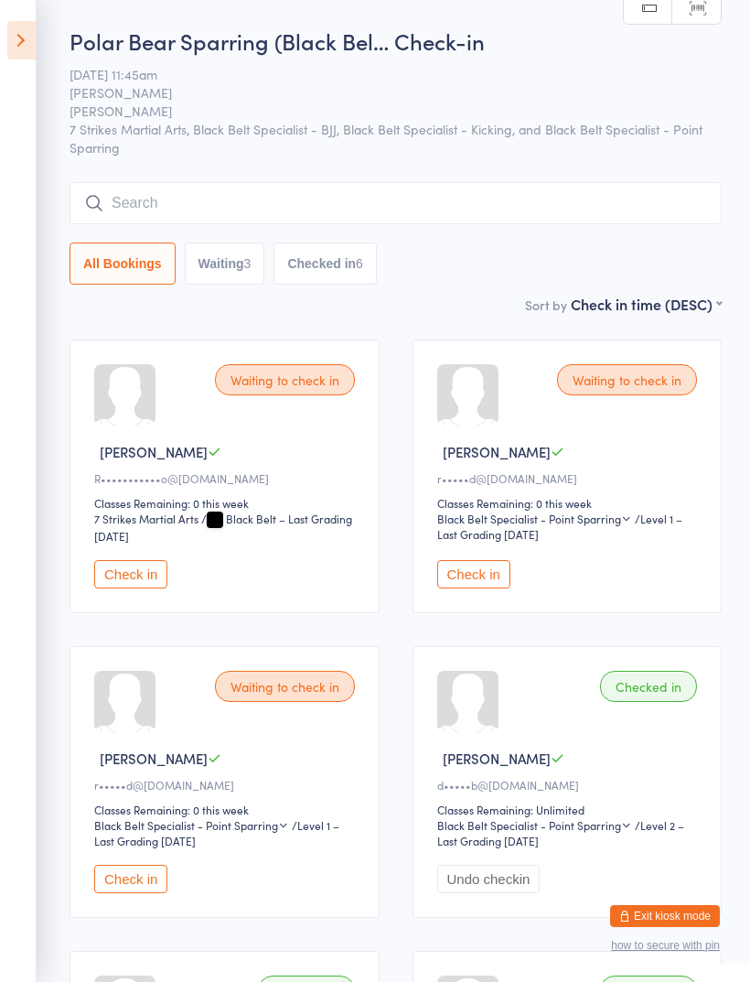
click at [27, 42] on icon at bounding box center [21, 40] width 28 height 38
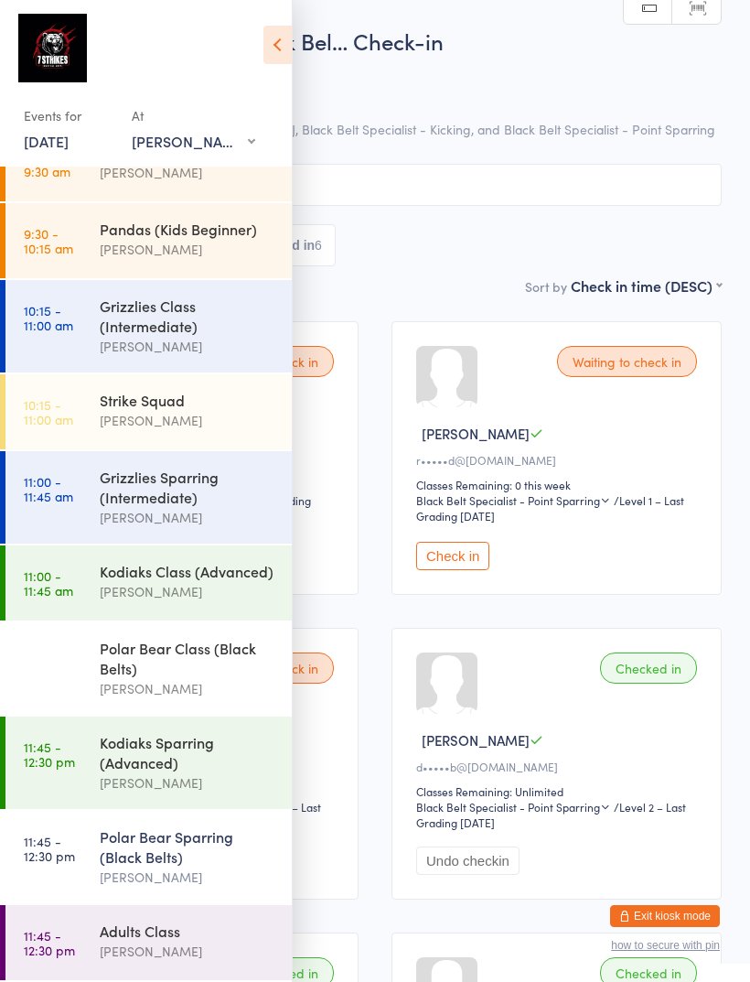
click at [192, 931] on div "Adults Class" at bounding box center [188, 930] width 177 height 20
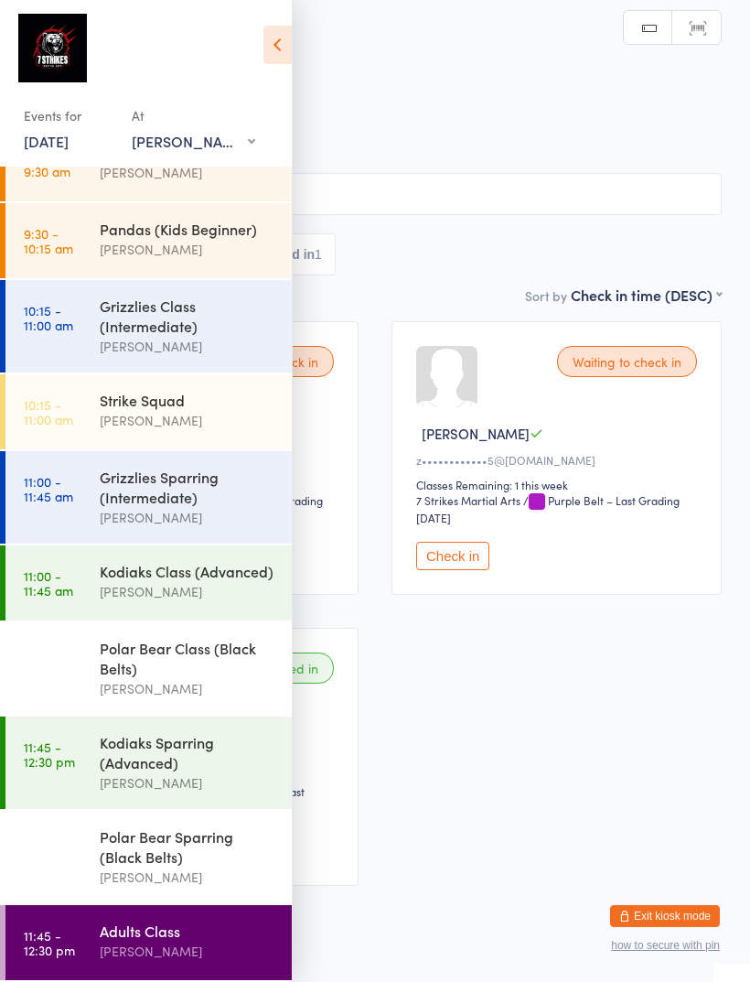
click at [276, 51] on icon at bounding box center [277, 45] width 28 height 38
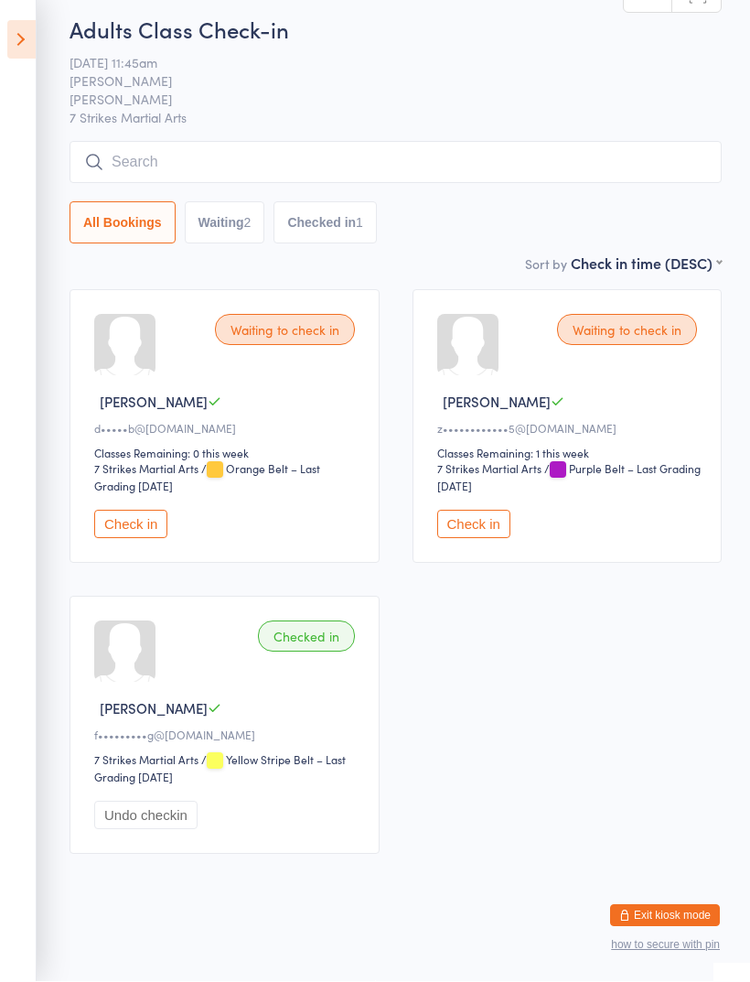
click at [145, 517] on button "Check in" at bounding box center [130, 524] width 73 height 28
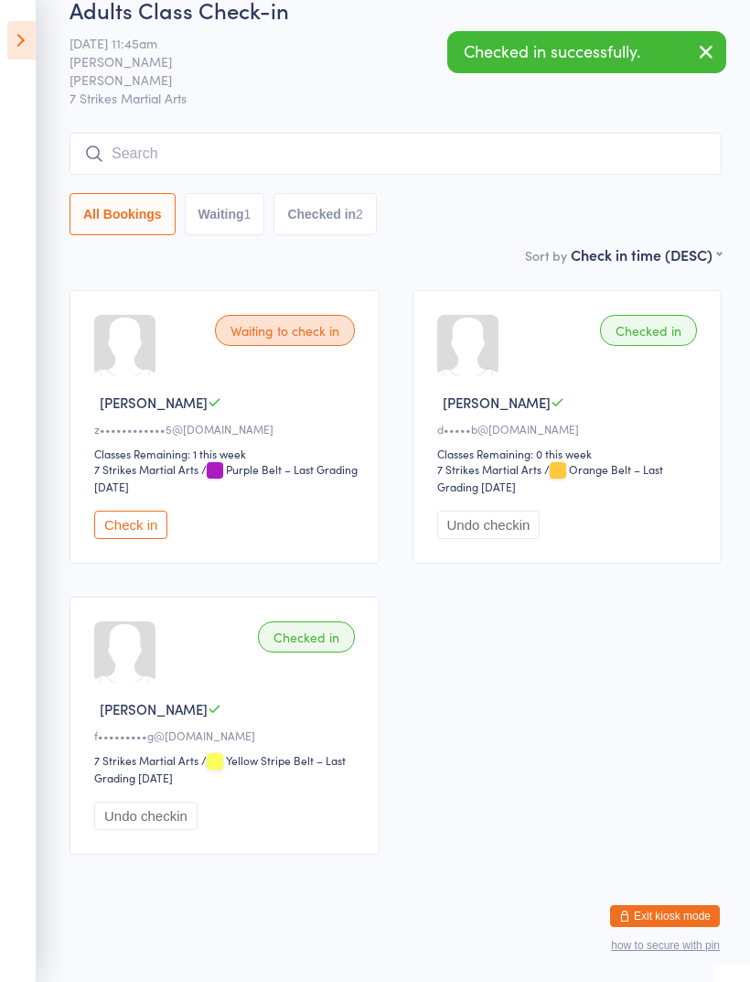
click at [410, 144] on input "search" at bounding box center [396, 154] width 652 height 42
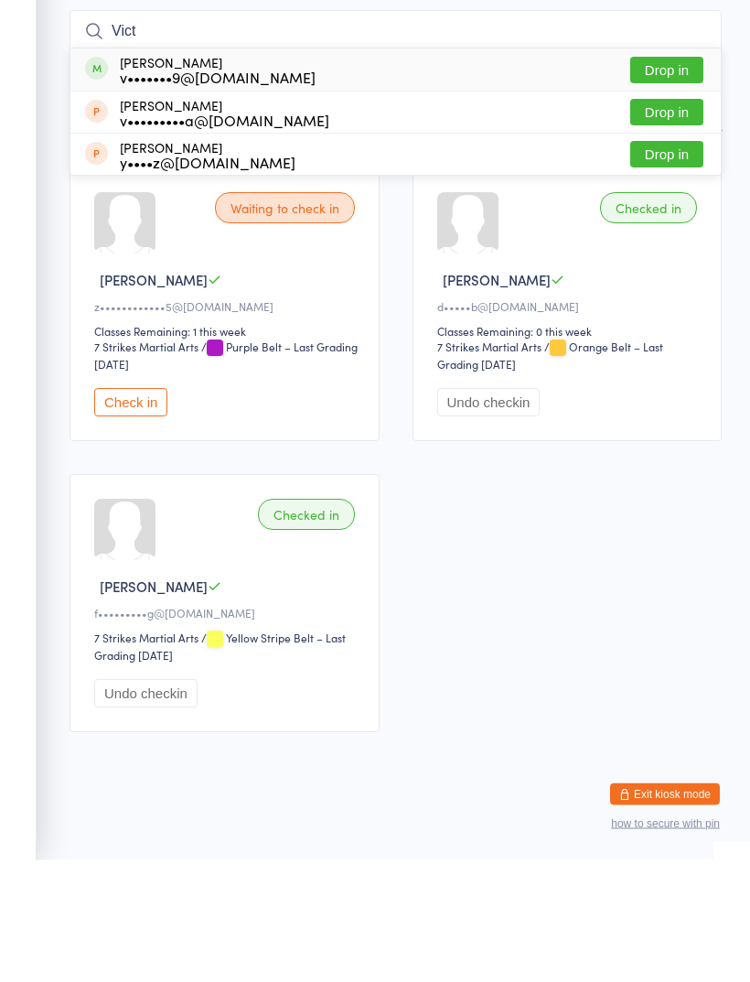
type input "Vict"
click at [669, 179] on button "Drop in" at bounding box center [666, 192] width 73 height 27
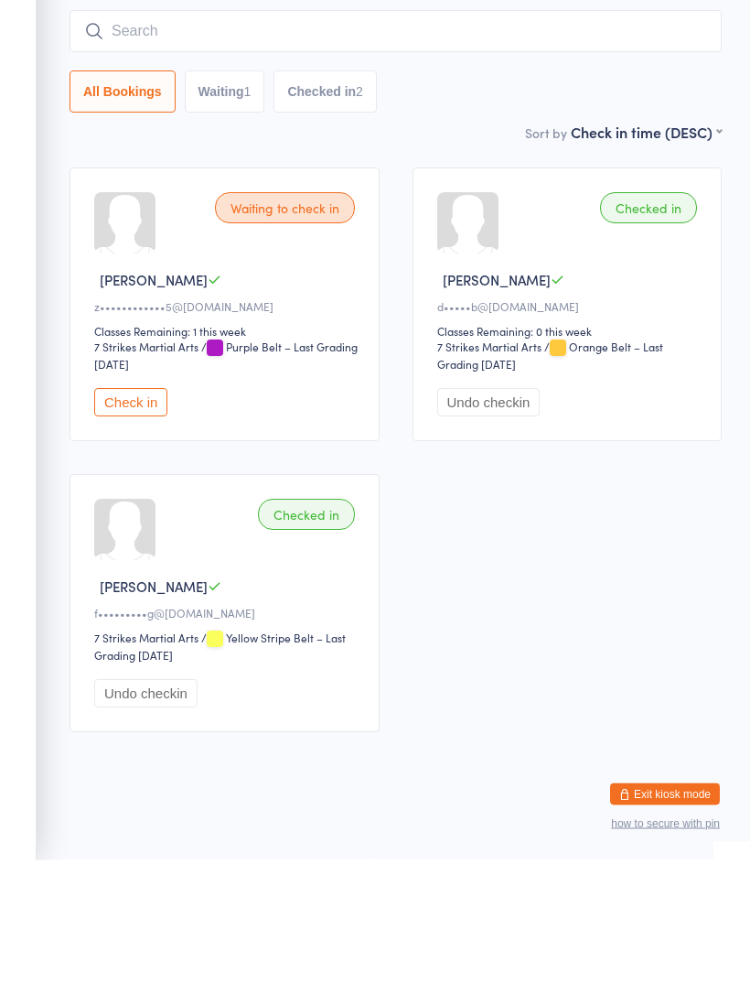
scroll to position [60, 0]
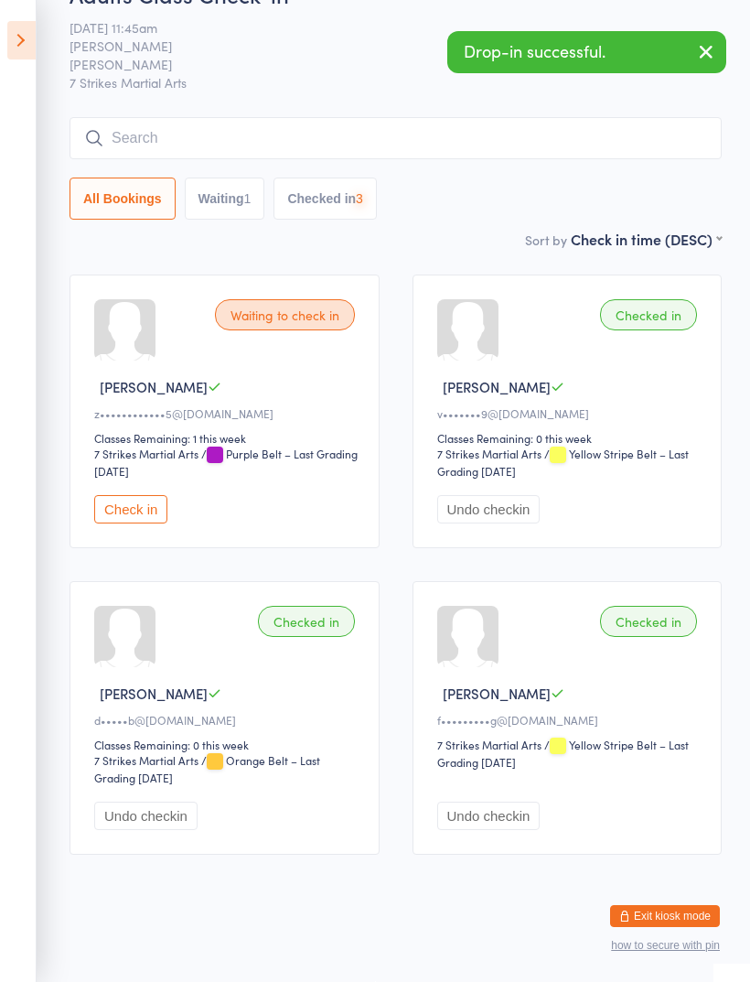
click at [399, 123] on input "search" at bounding box center [396, 138] width 652 height 42
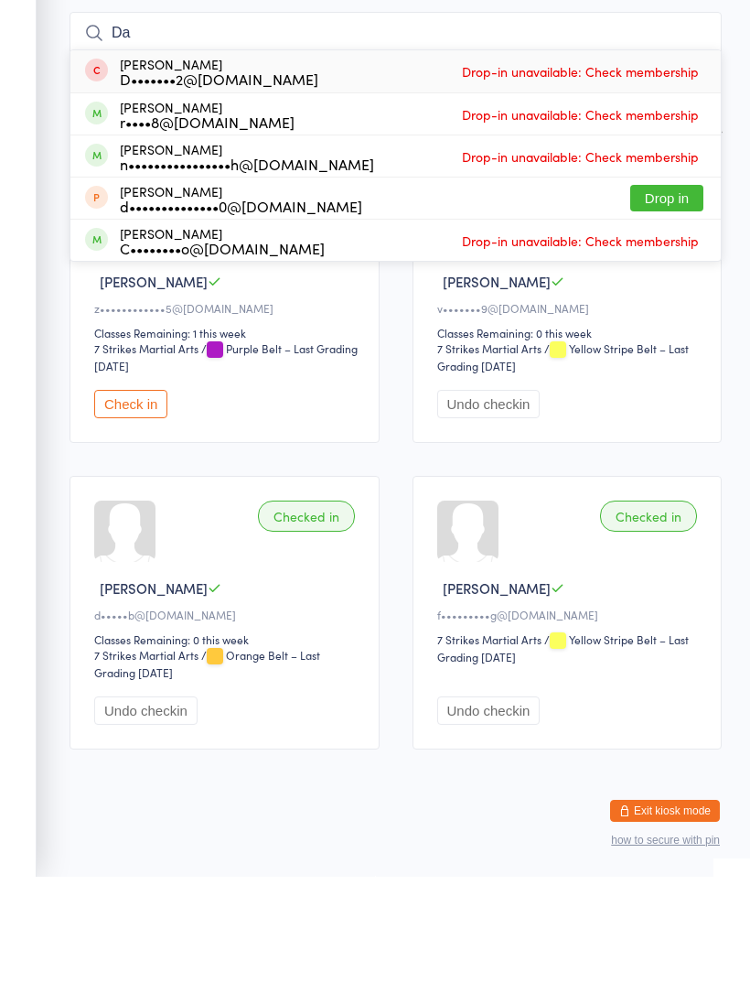
type input "D"
